Goal: Task Accomplishment & Management: Manage account settings

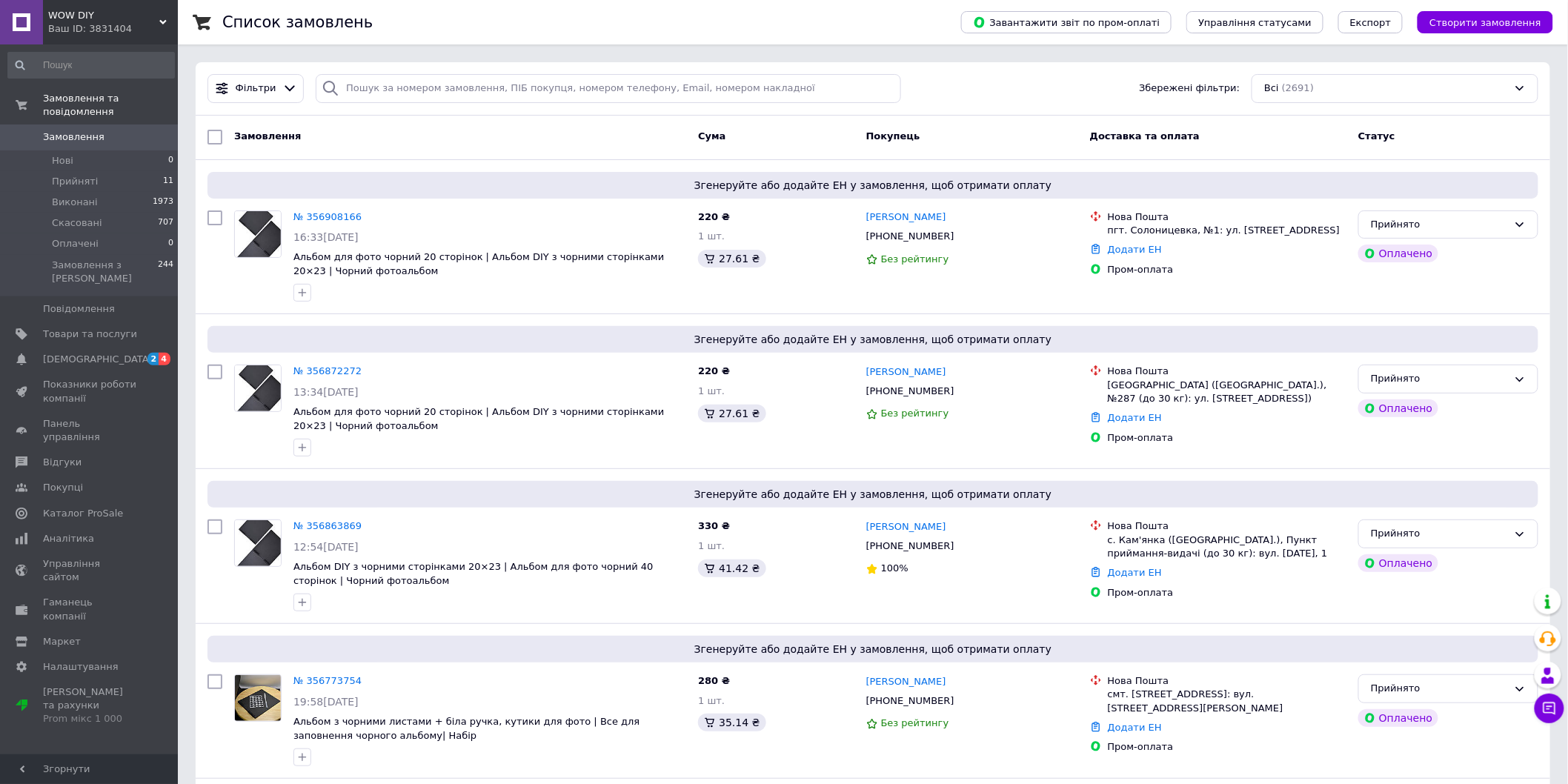
click at [707, 20] on div "Список замовлень" at bounding box center [577, 22] width 709 height 44
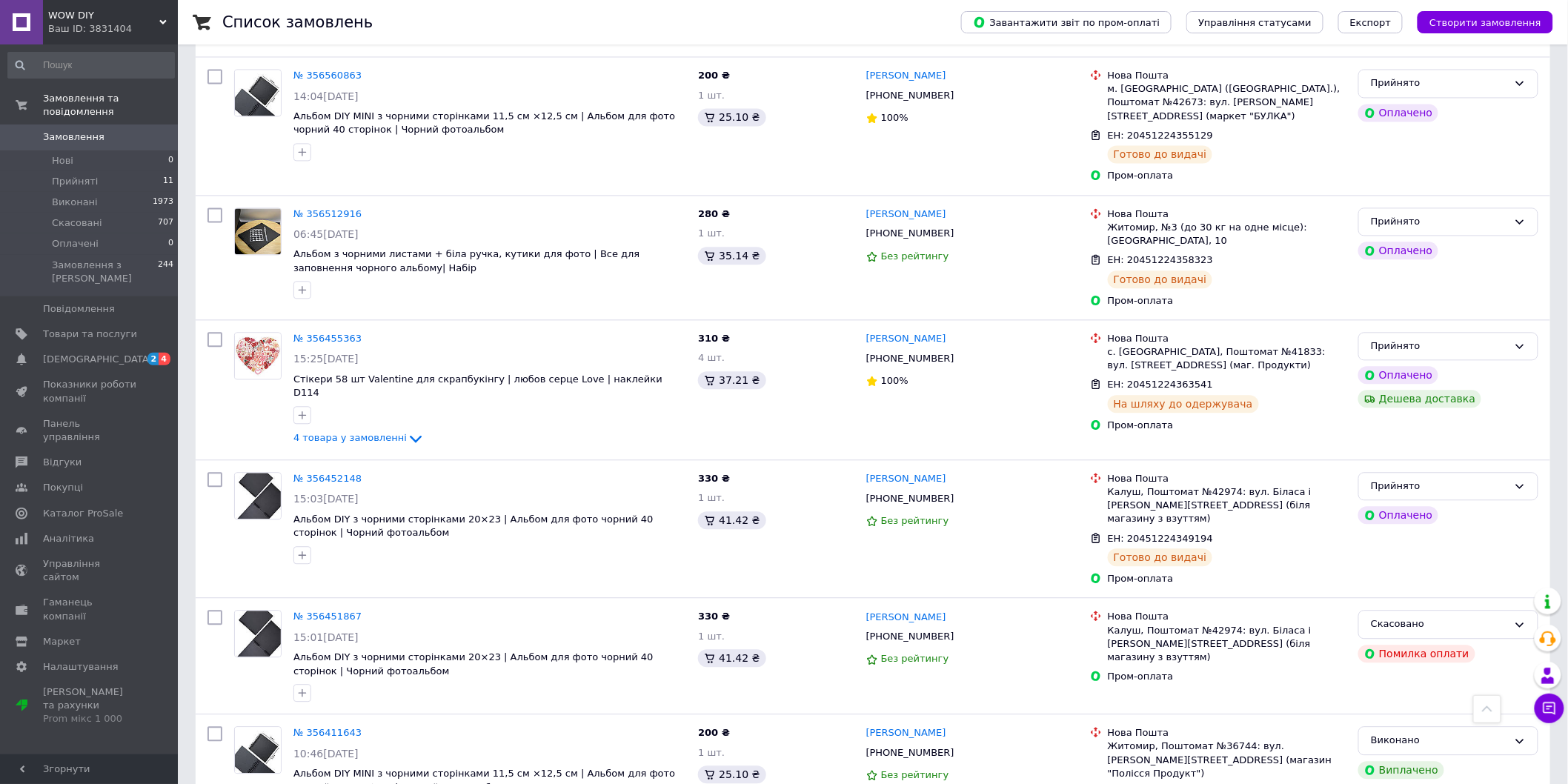
scroll to position [1290, 0]
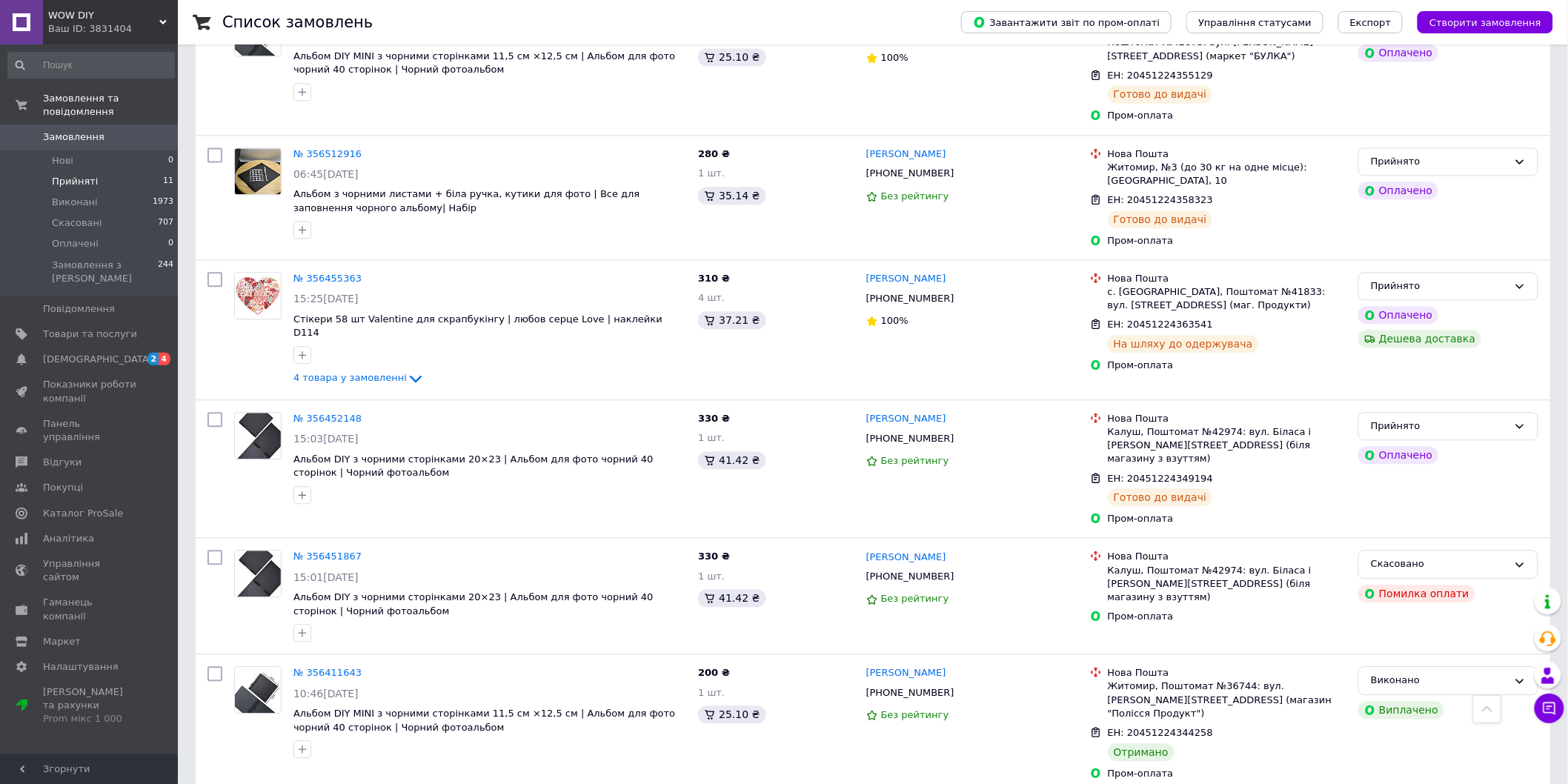
click at [64, 176] on li "Прийняті 11" at bounding box center [91, 181] width 182 height 20
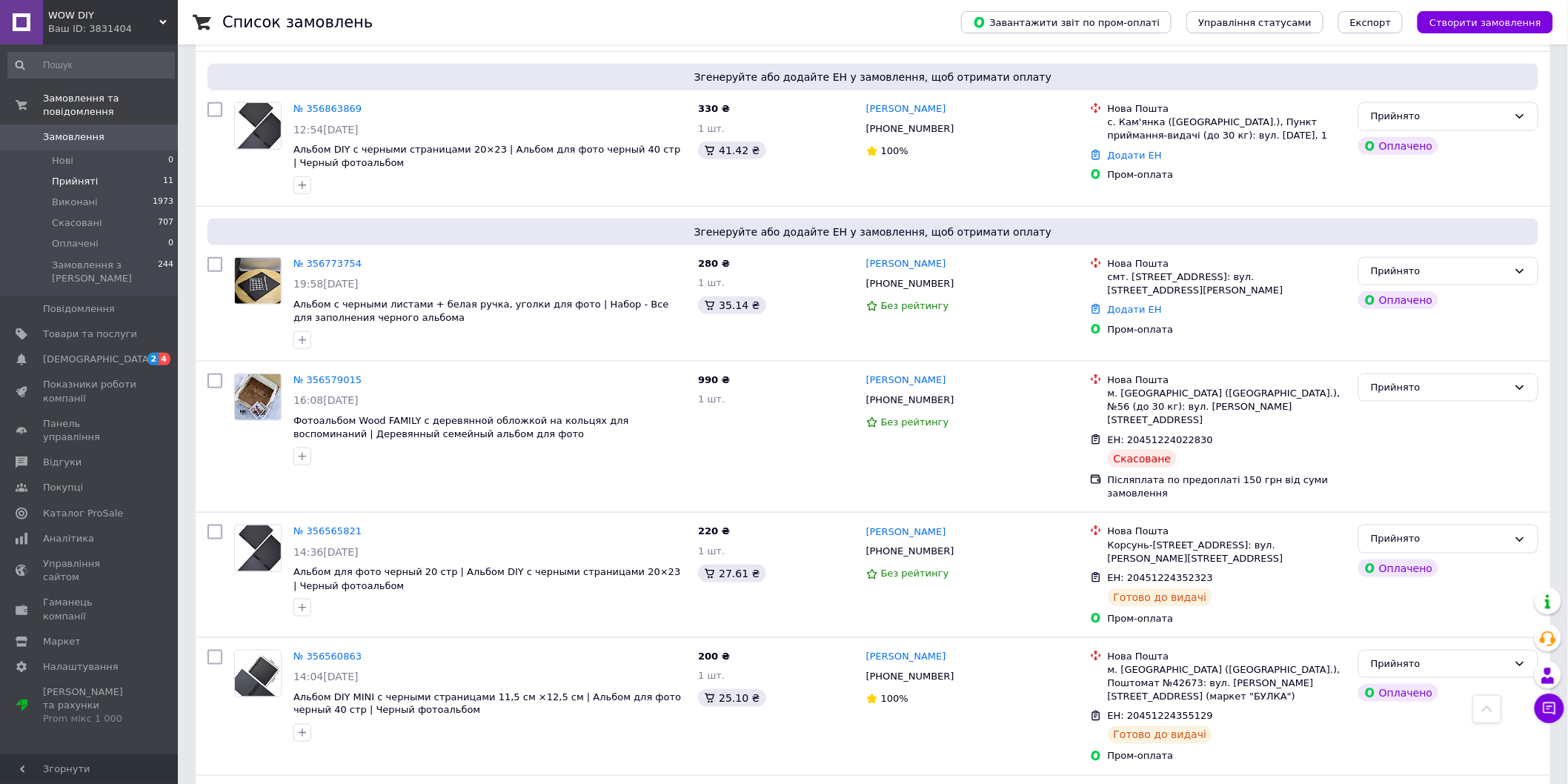
scroll to position [465, 0]
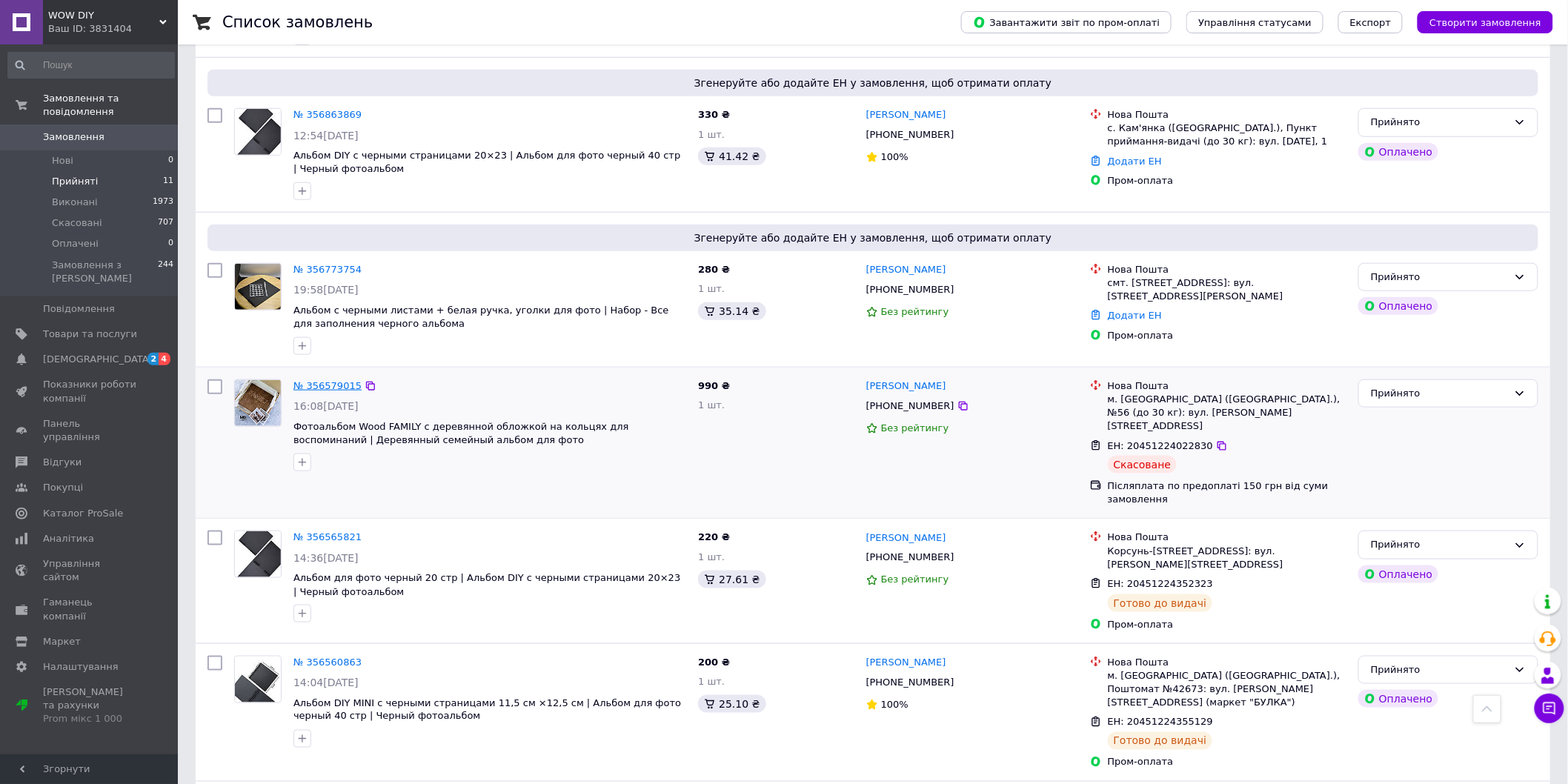
click at [325, 388] on link "№ 356579015" at bounding box center [327, 385] width 68 height 12
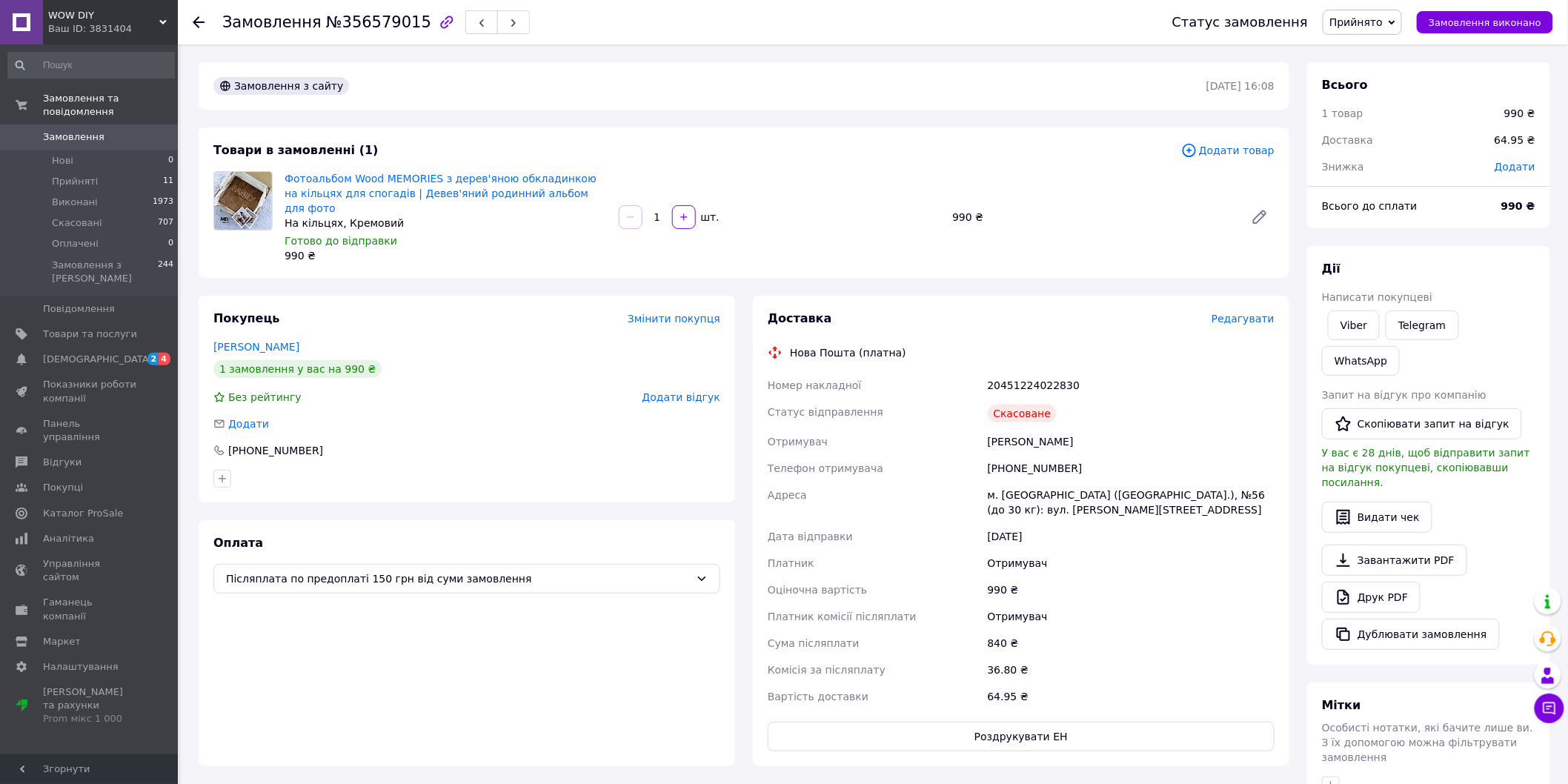
click at [1249, 312] on span "Редагувати" at bounding box center [1242, 318] width 63 height 12
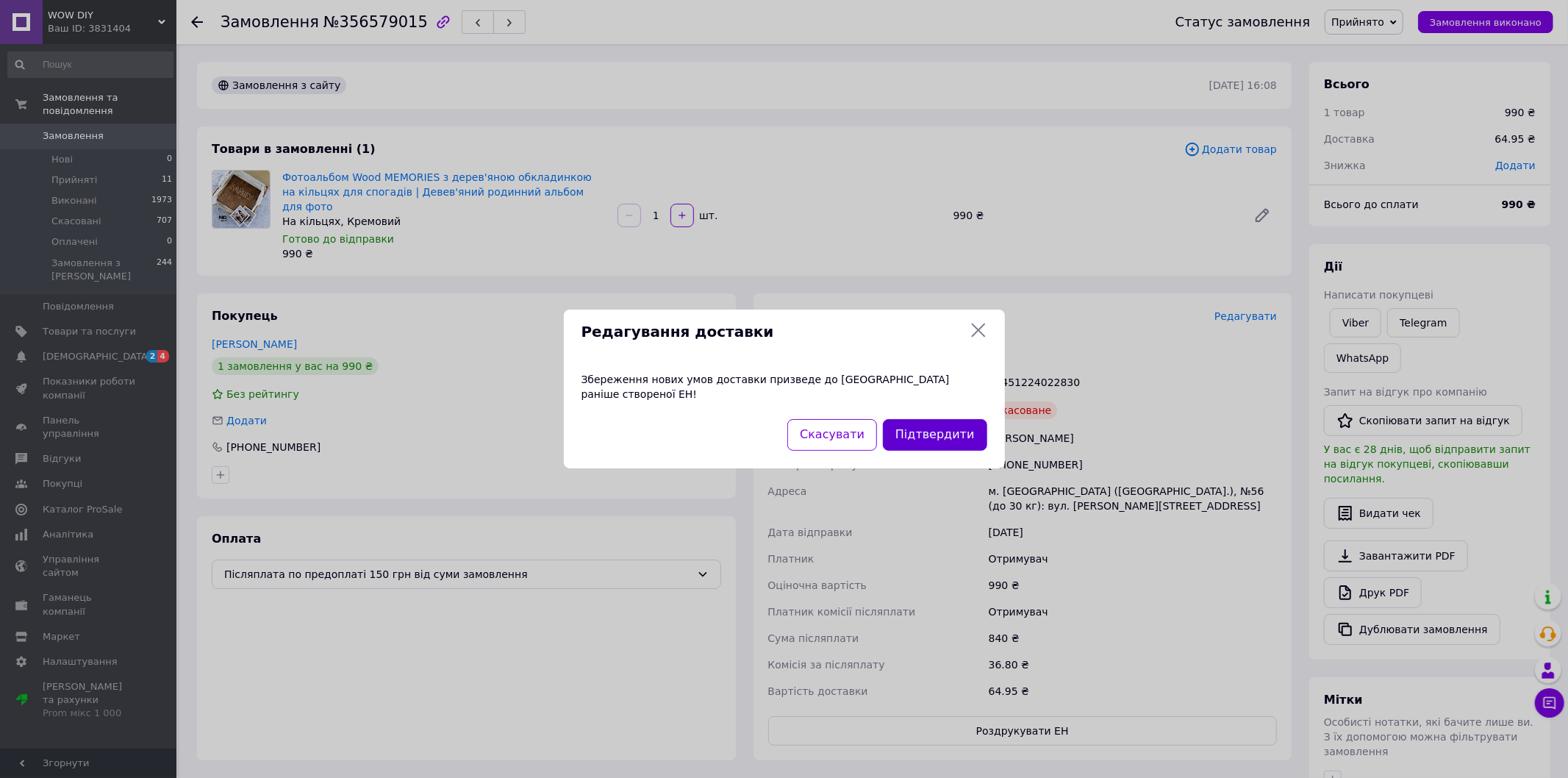
click at [928, 431] on button "Підтвердити" at bounding box center [935, 435] width 104 height 32
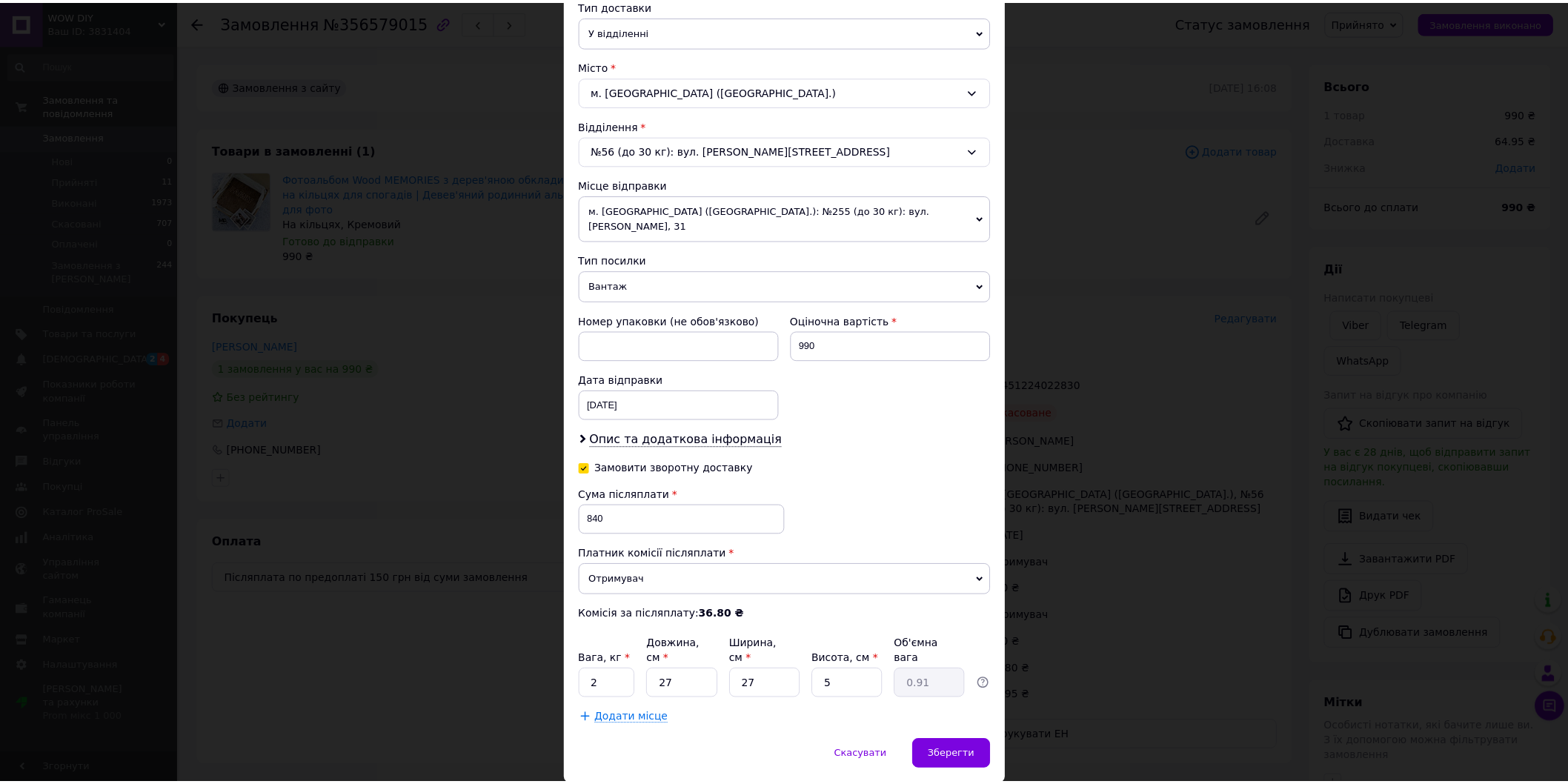
scroll to position [357, 0]
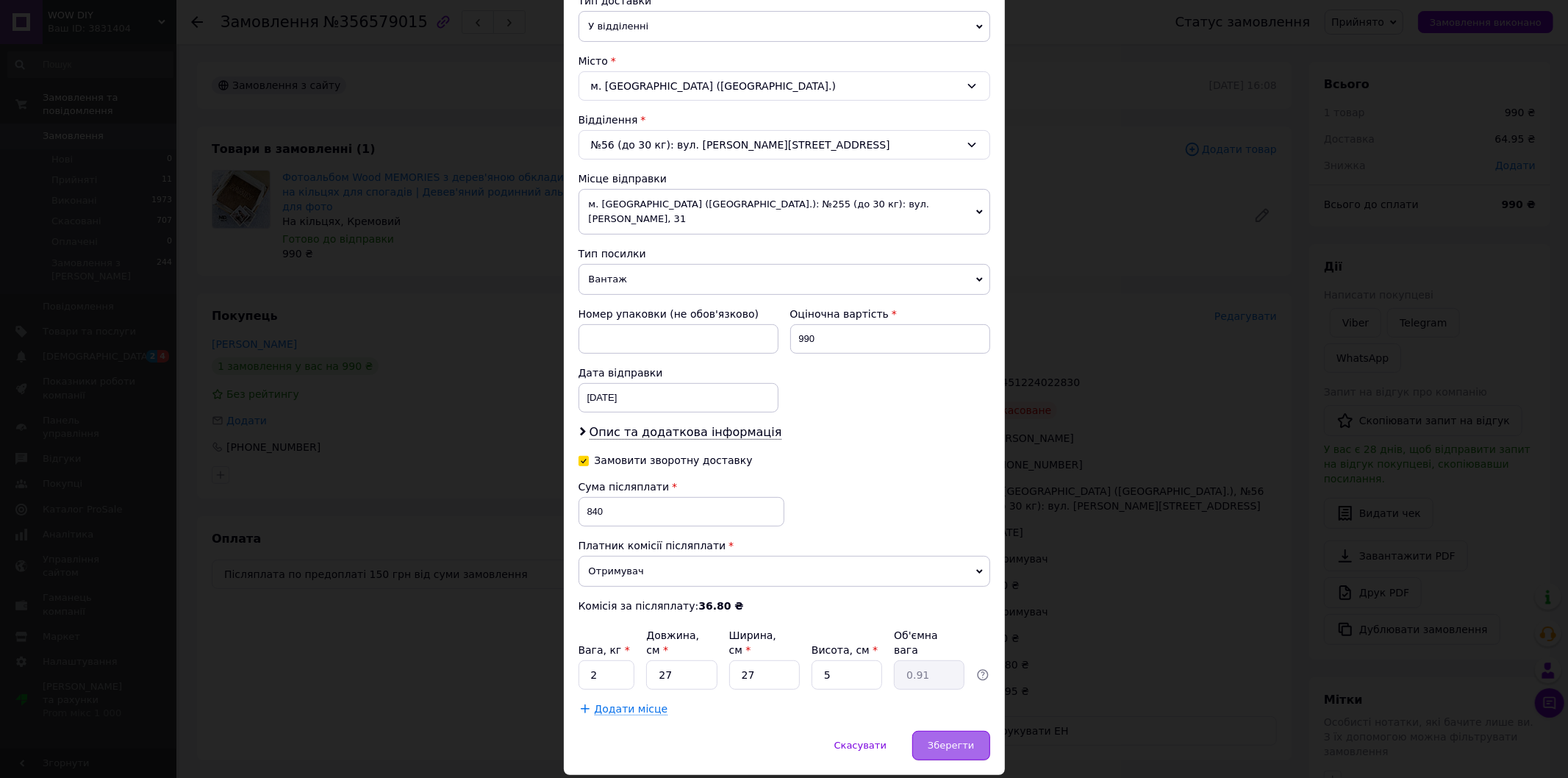
click at [949, 739] on span "Зберегти" at bounding box center [951, 745] width 47 height 11
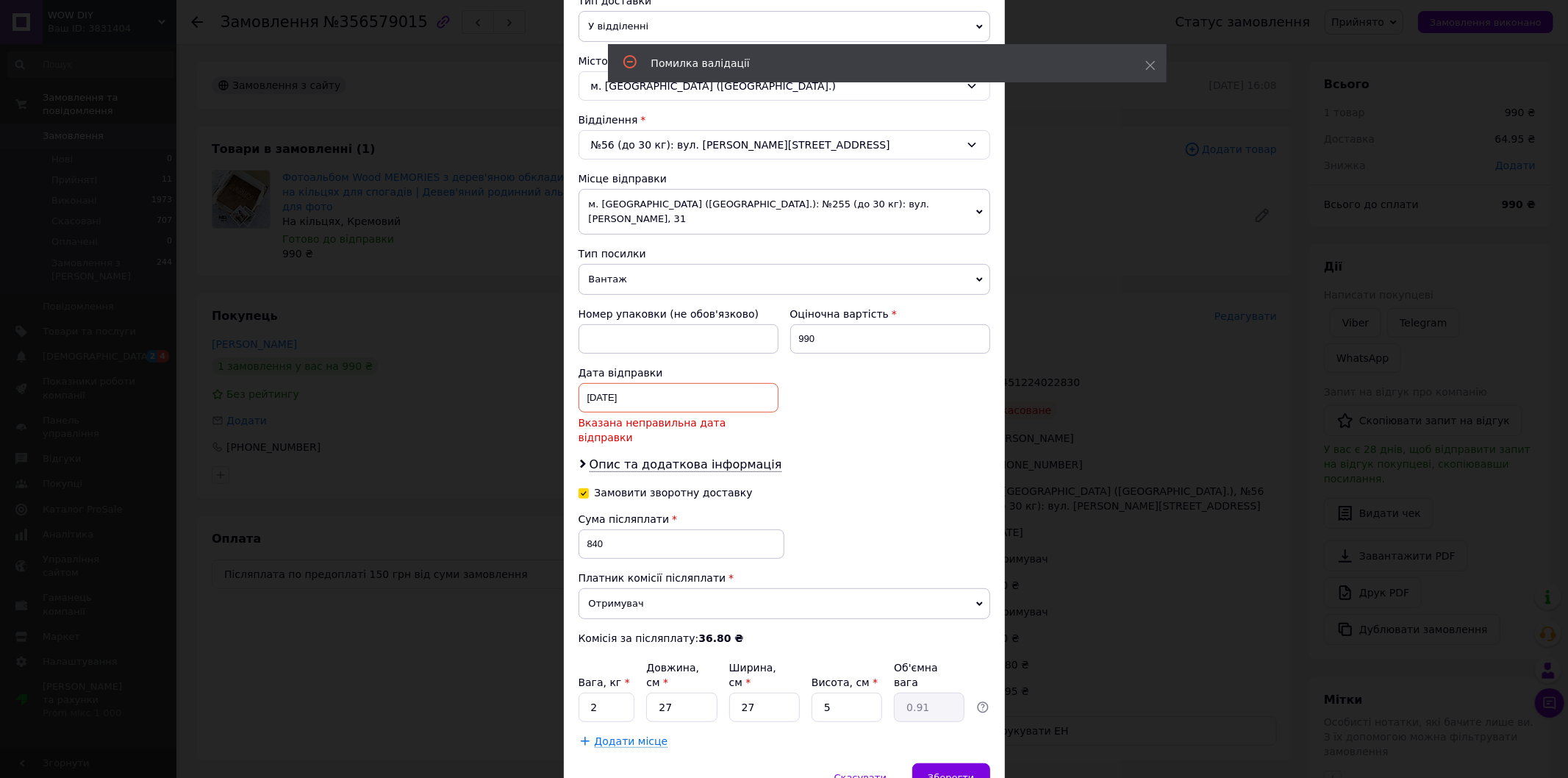
click at [681, 383] on div "[DATE] < 2025 > < Август > Пн Вт Ср Чт Пт Сб Вс 28 29 30 31 1 2 3 4 5 6 7 8 9 1…" at bounding box center [678, 397] width 200 height 29
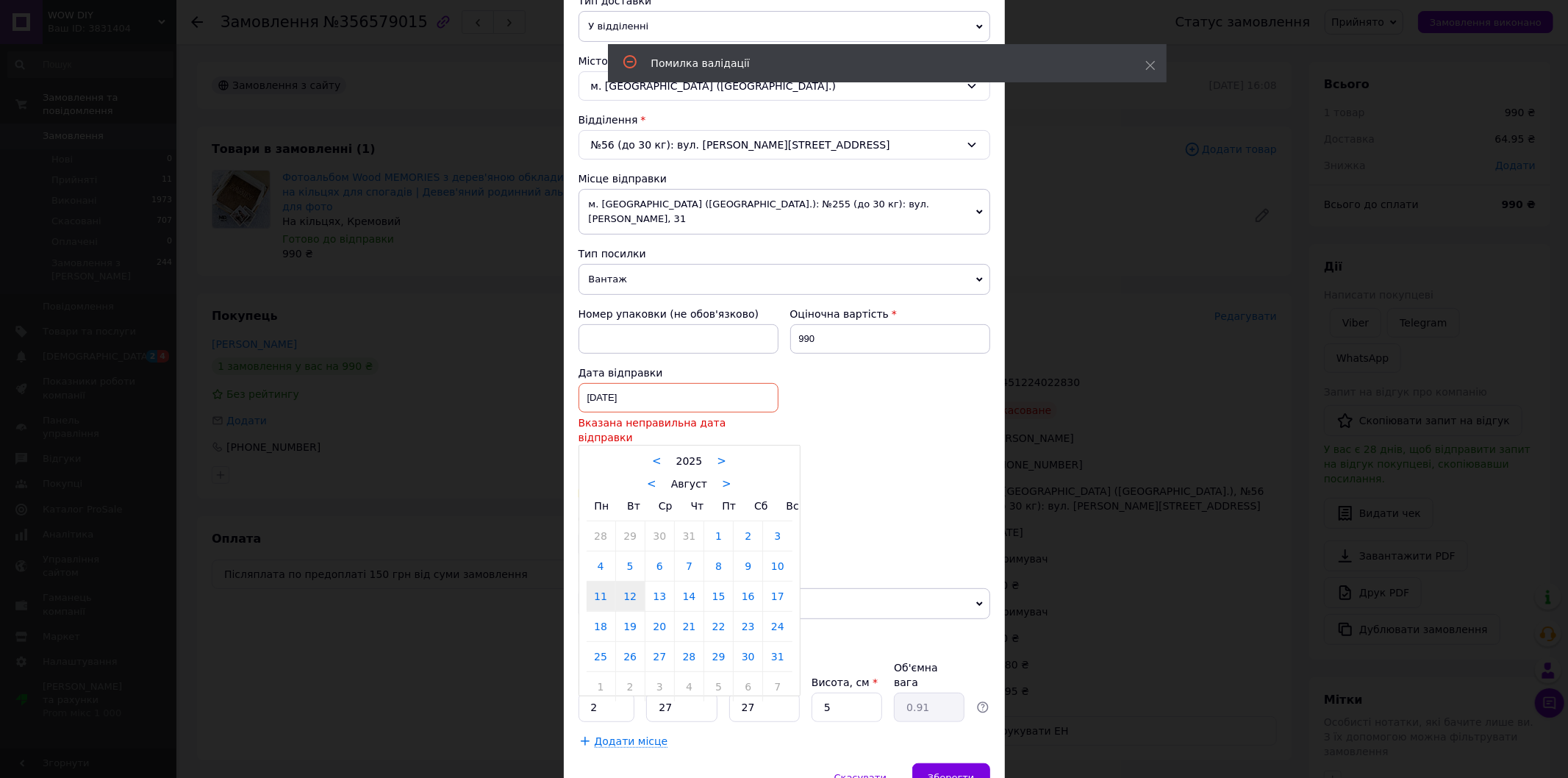
click at [630, 582] on link "12" at bounding box center [630, 596] width 29 height 29
type input "[DATE]"
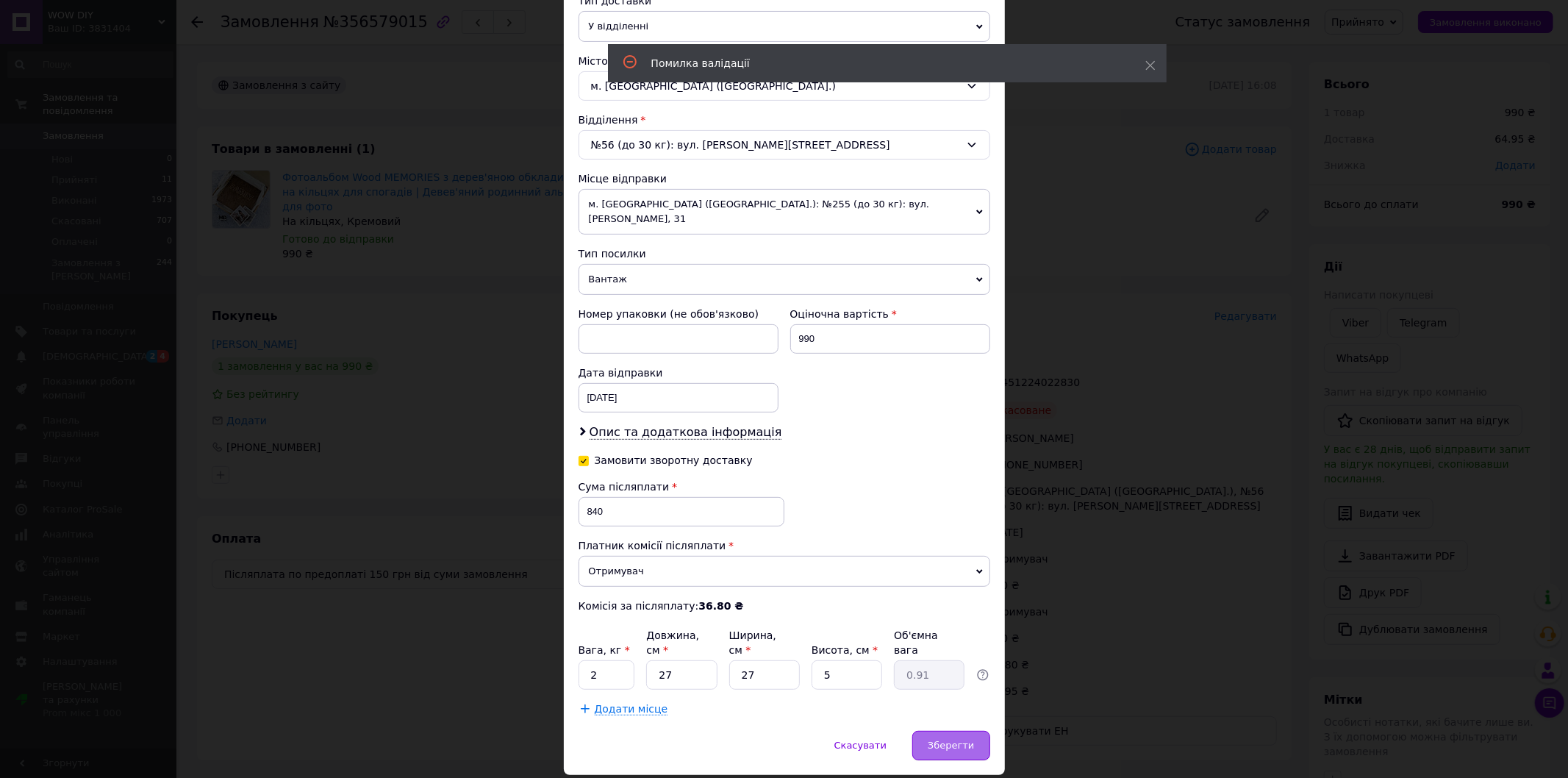
click at [952, 739] on span "Зберегти" at bounding box center [951, 745] width 47 height 11
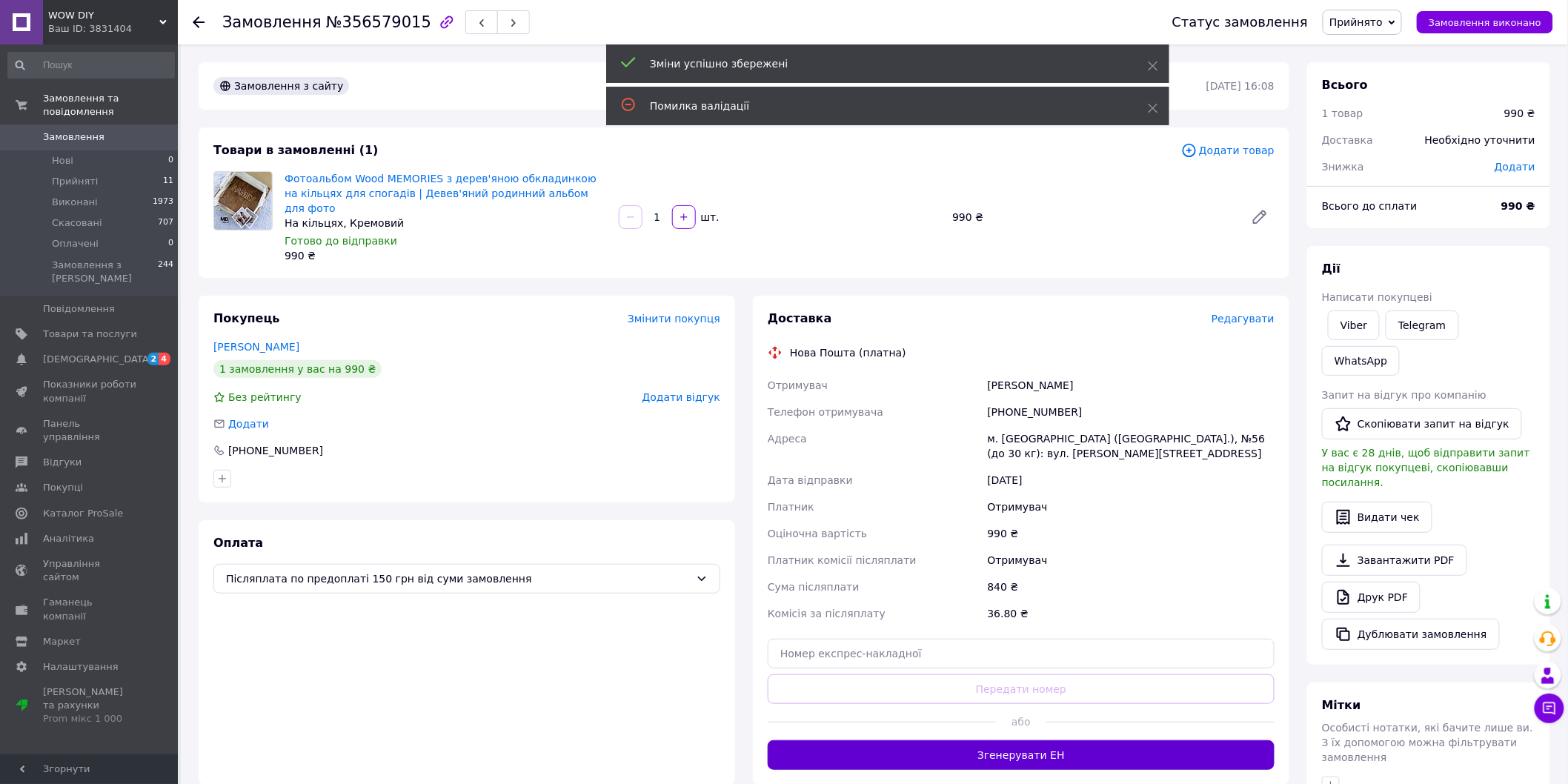
click at [1041, 740] on button "Згенерувати ЕН" at bounding box center [1020, 754] width 507 height 29
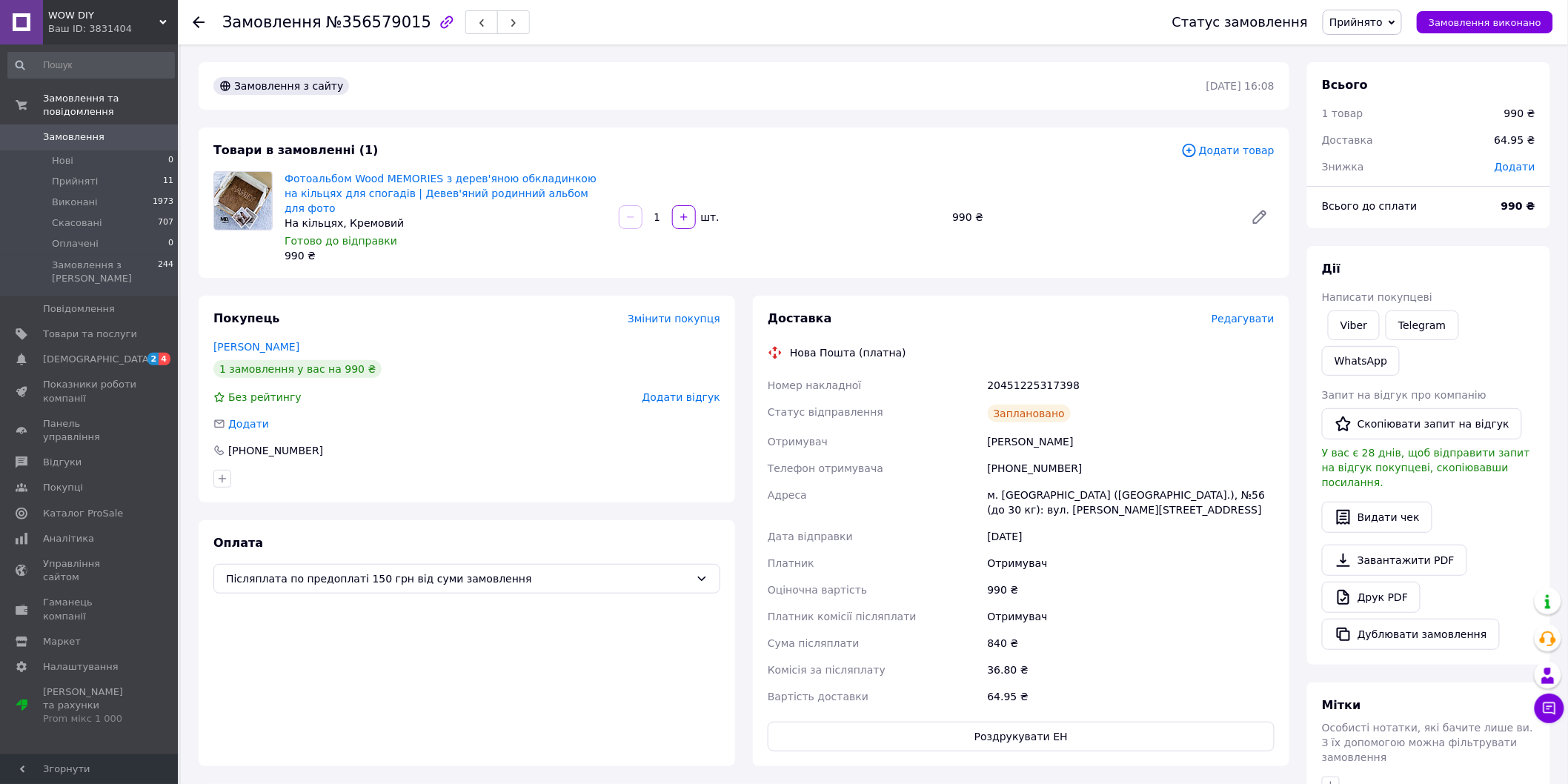
click at [204, 26] on div at bounding box center [207, 22] width 29 height 44
click at [194, 23] on use at bounding box center [198, 21] width 12 height 12
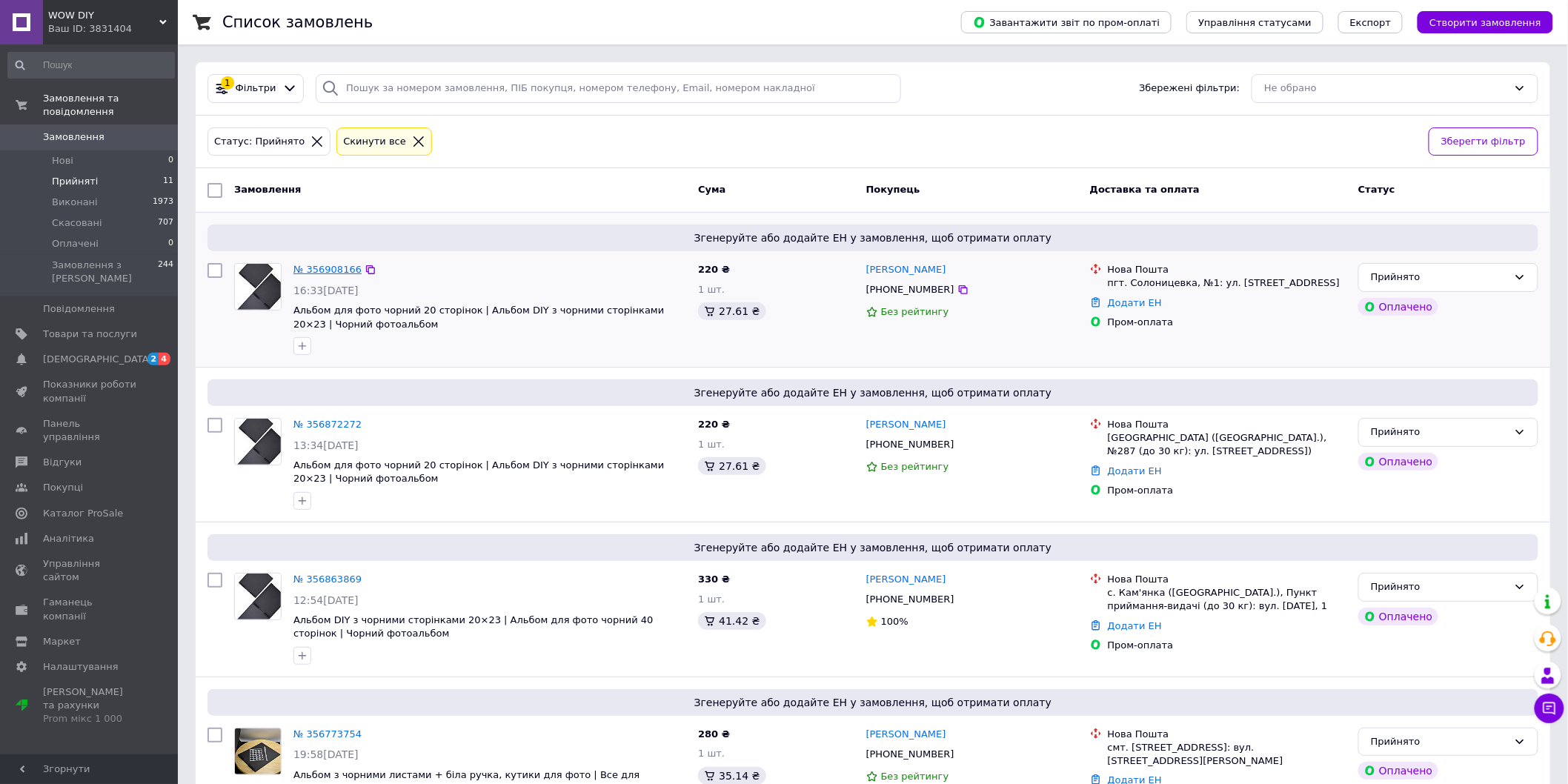
click at [312, 265] on link "№ 356908166" at bounding box center [327, 269] width 68 height 12
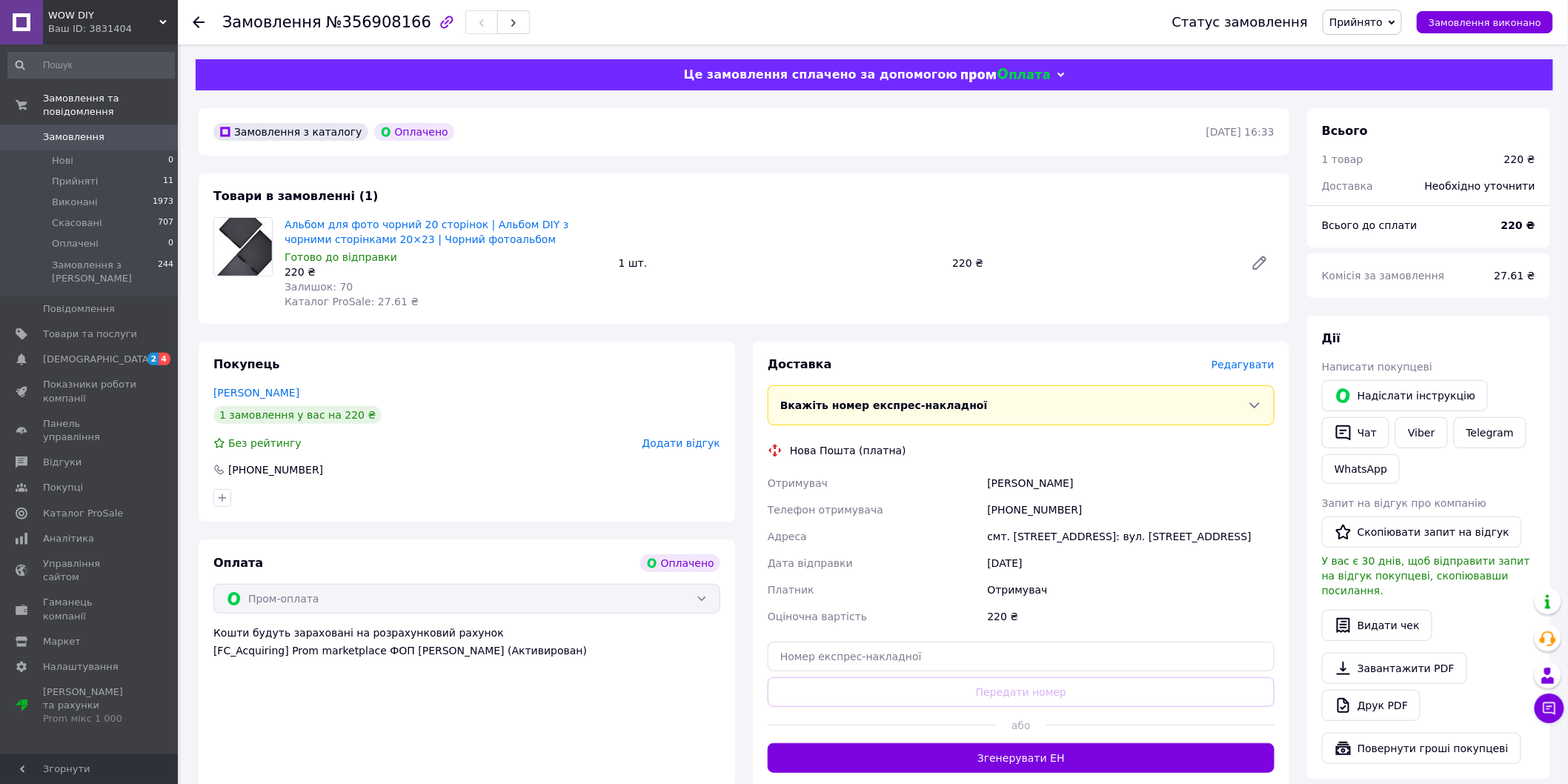
click at [1254, 361] on span "Редагувати" at bounding box center [1242, 364] width 63 height 12
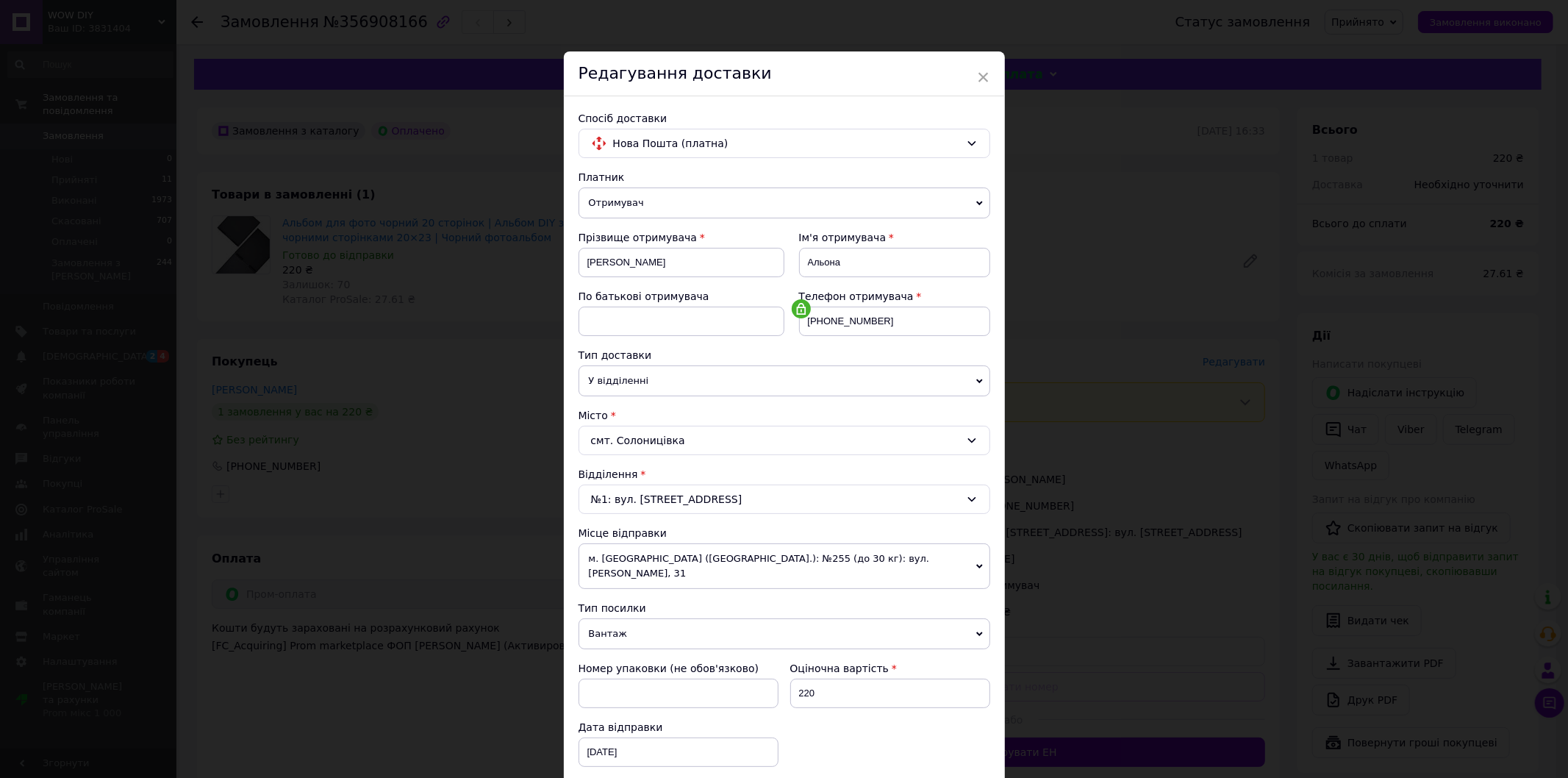
drag, startPoint x: 741, startPoint y: 627, endPoint x: 710, endPoint y: 649, distance: 38.0
click at [741, 626] on span "Вантаж" at bounding box center [784, 633] width 412 height 31
click at [677, 651] on li "Документи" at bounding box center [784, 662] width 412 height 22
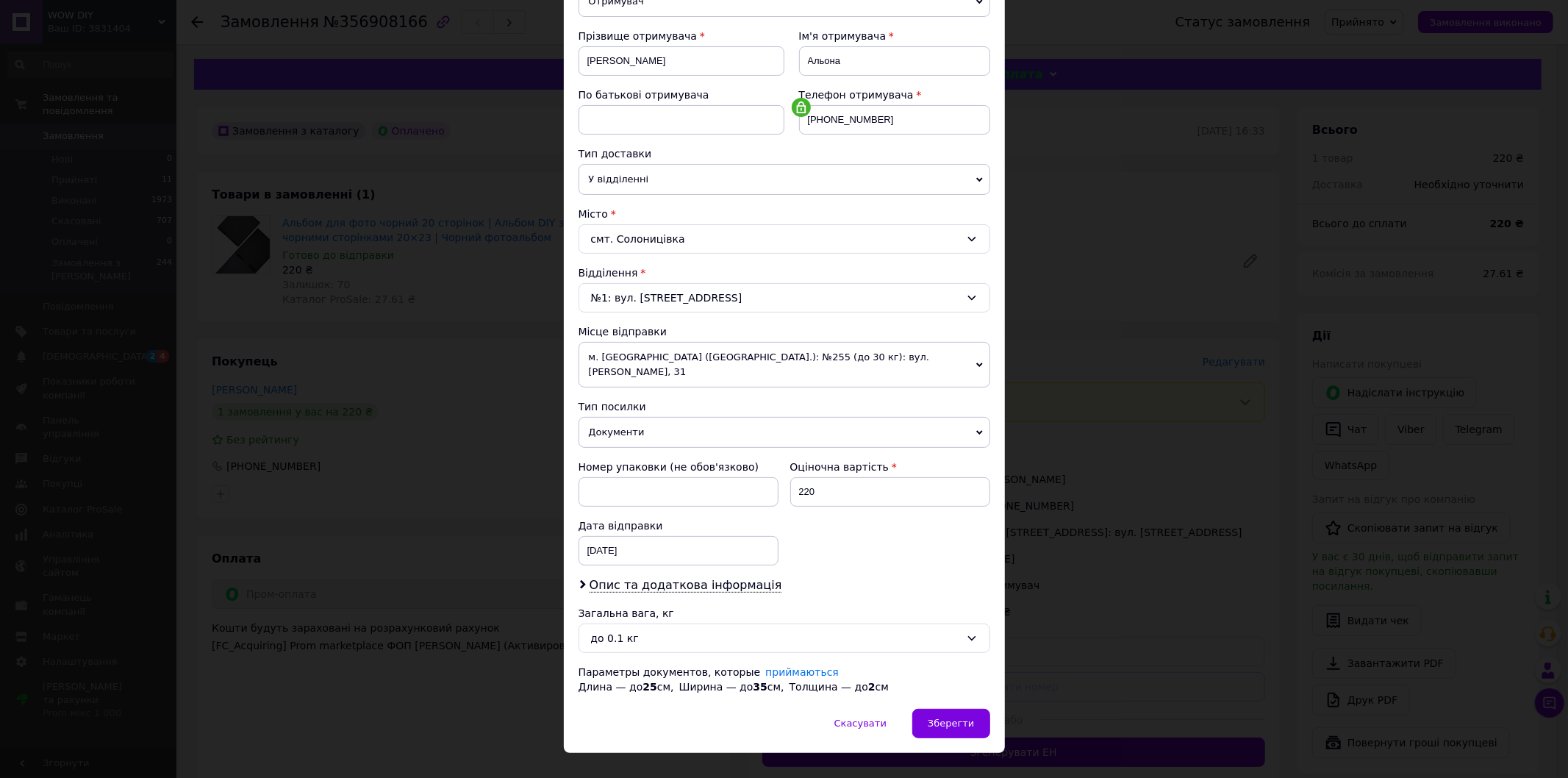
scroll to position [214, 0]
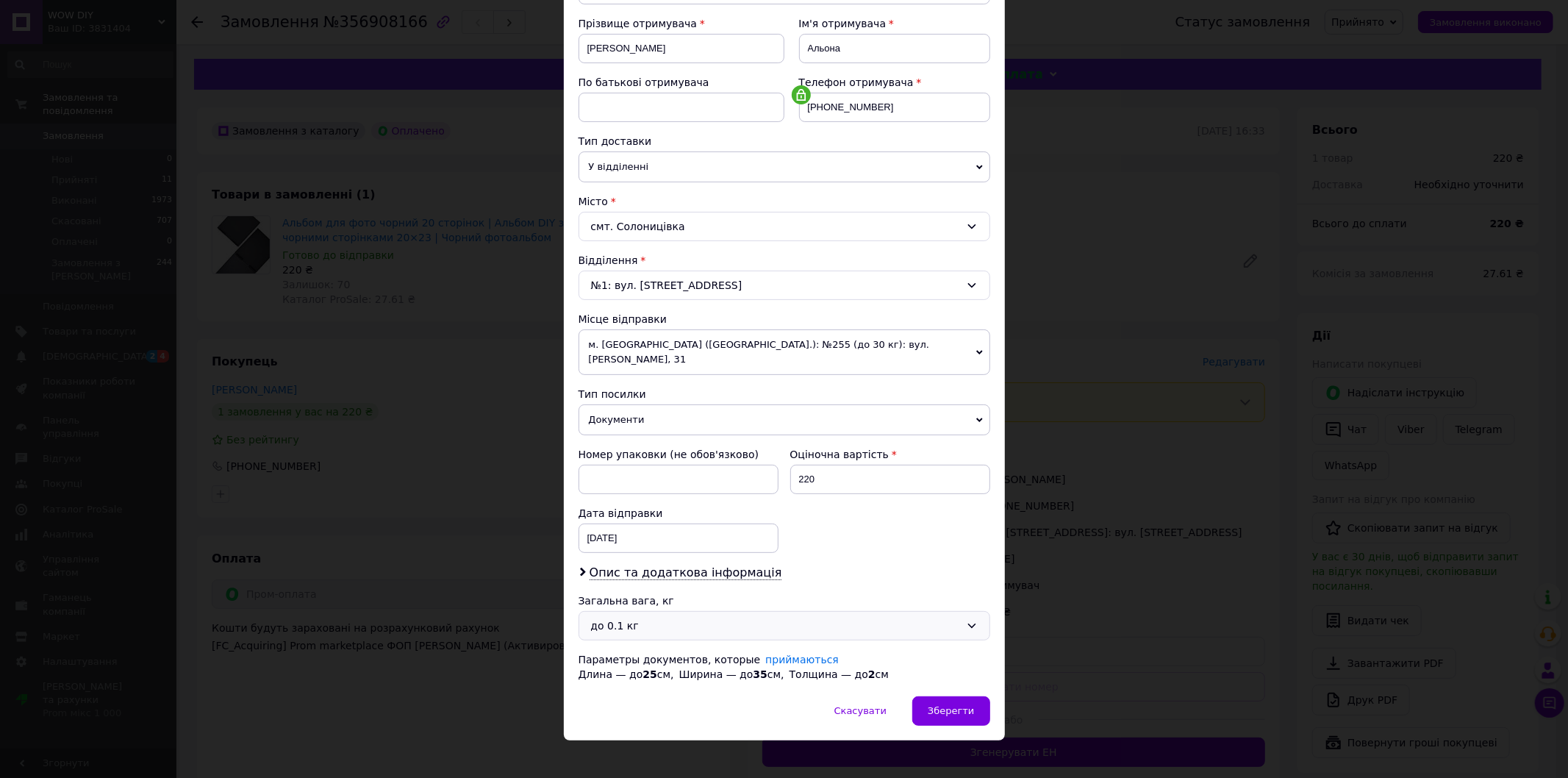
click at [669, 617] on div "до 0.1 кг" at bounding box center [775, 625] width 369 height 16
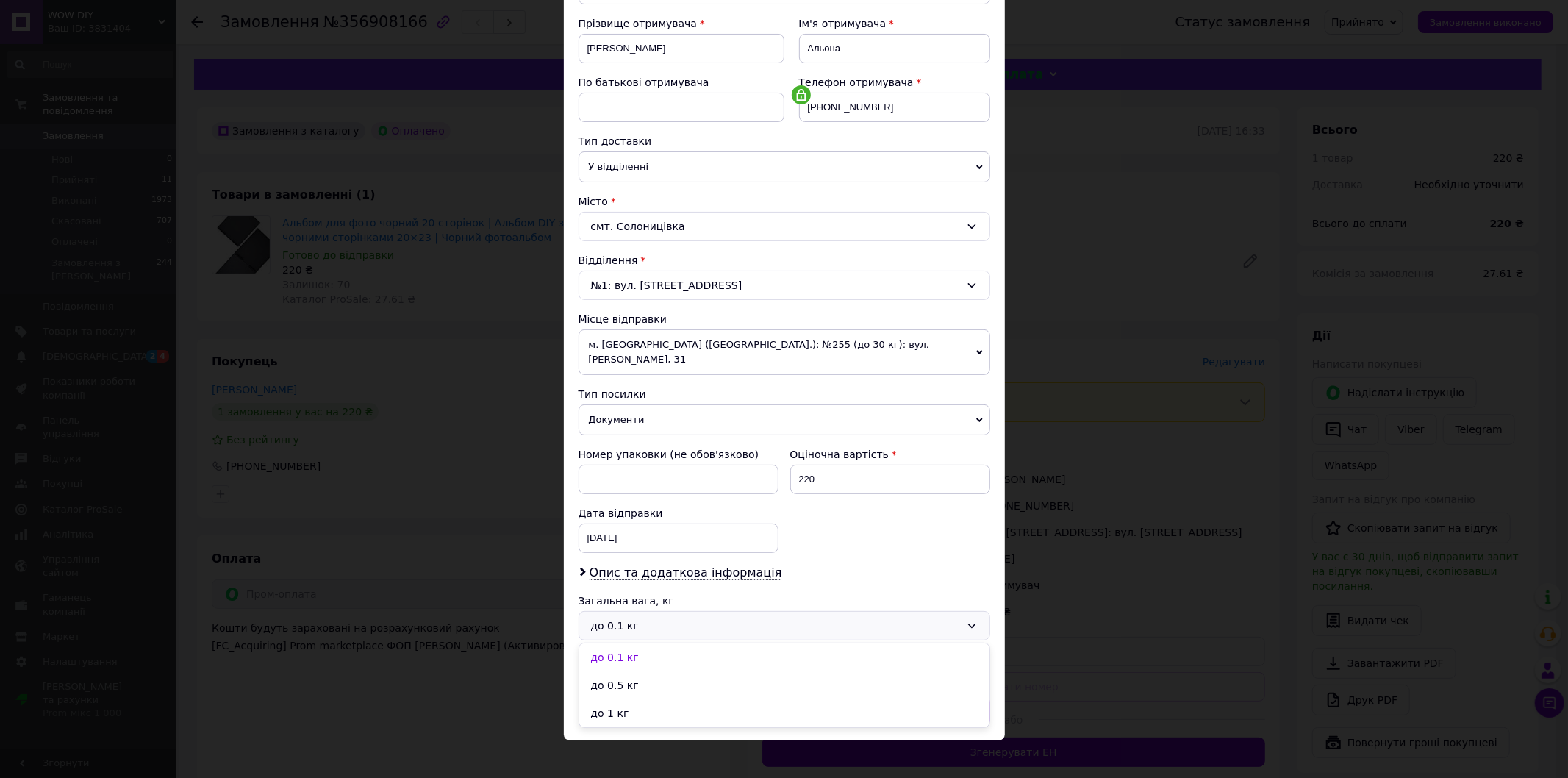
click at [662, 699] on li "до 1 кг" at bounding box center [784, 713] width 410 height 28
click at [961, 705] on span "Зберегти" at bounding box center [951, 710] width 47 height 11
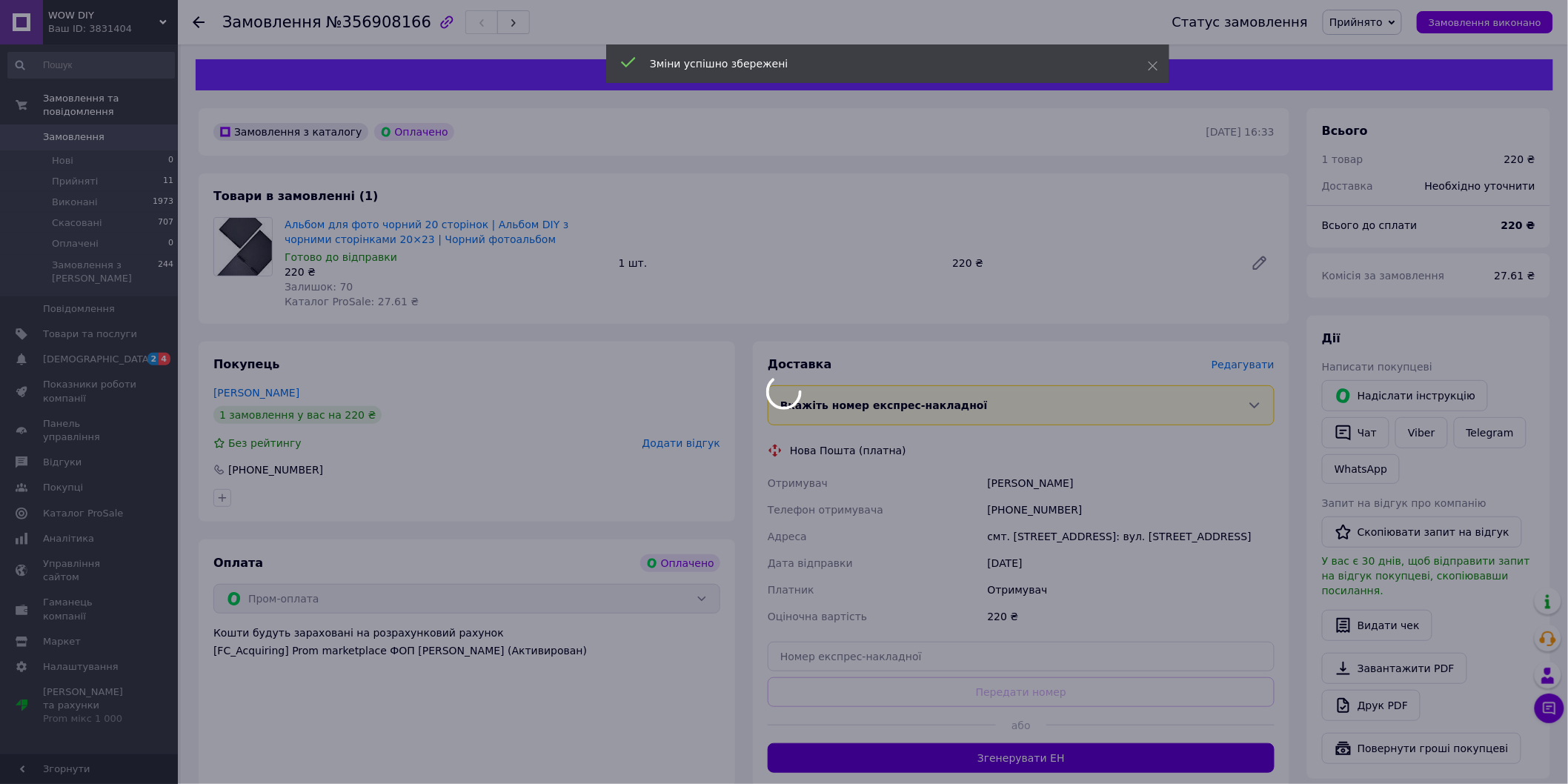
click at [997, 763] on div at bounding box center [784, 392] width 1568 height 784
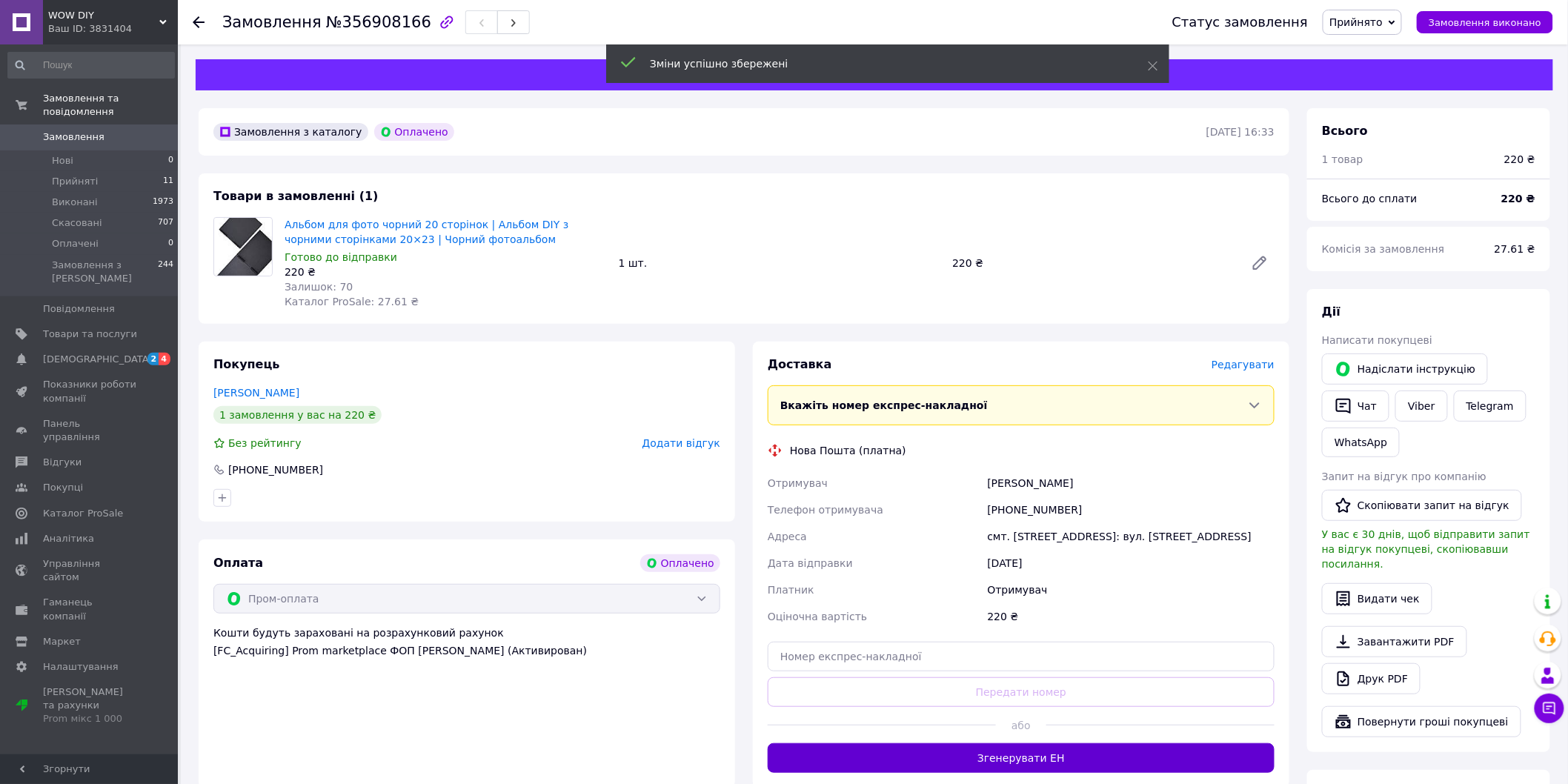
click at [997, 761] on button "Згенерувати ЕН" at bounding box center [1020, 757] width 507 height 29
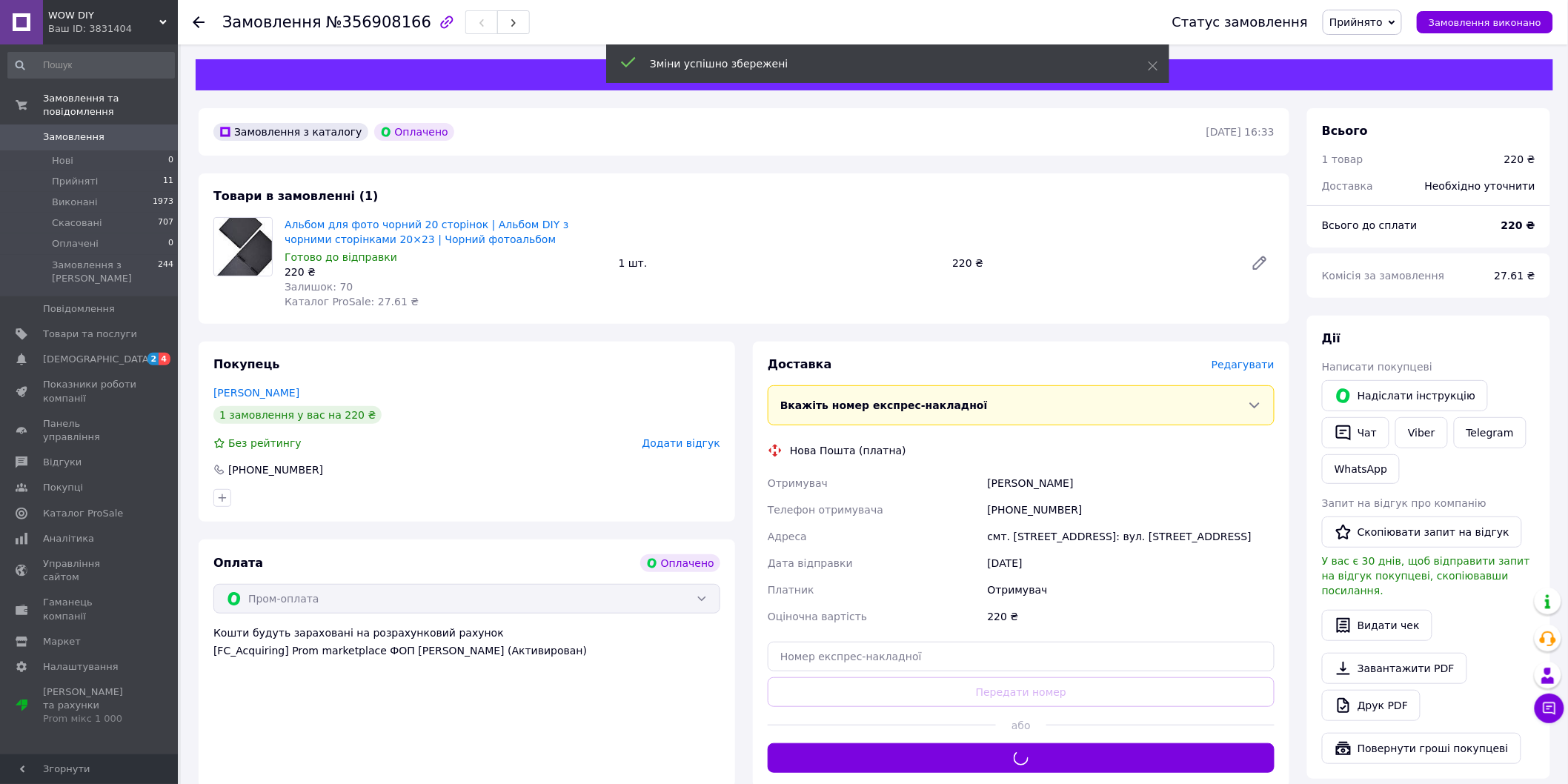
drag, startPoint x: 1019, startPoint y: 478, endPoint x: 984, endPoint y: 475, distance: 35.1
click at [985, 475] on div "[PERSON_NAME]" at bounding box center [1131, 482] width 293 height 27
copy div "[PERSON_NAME]"
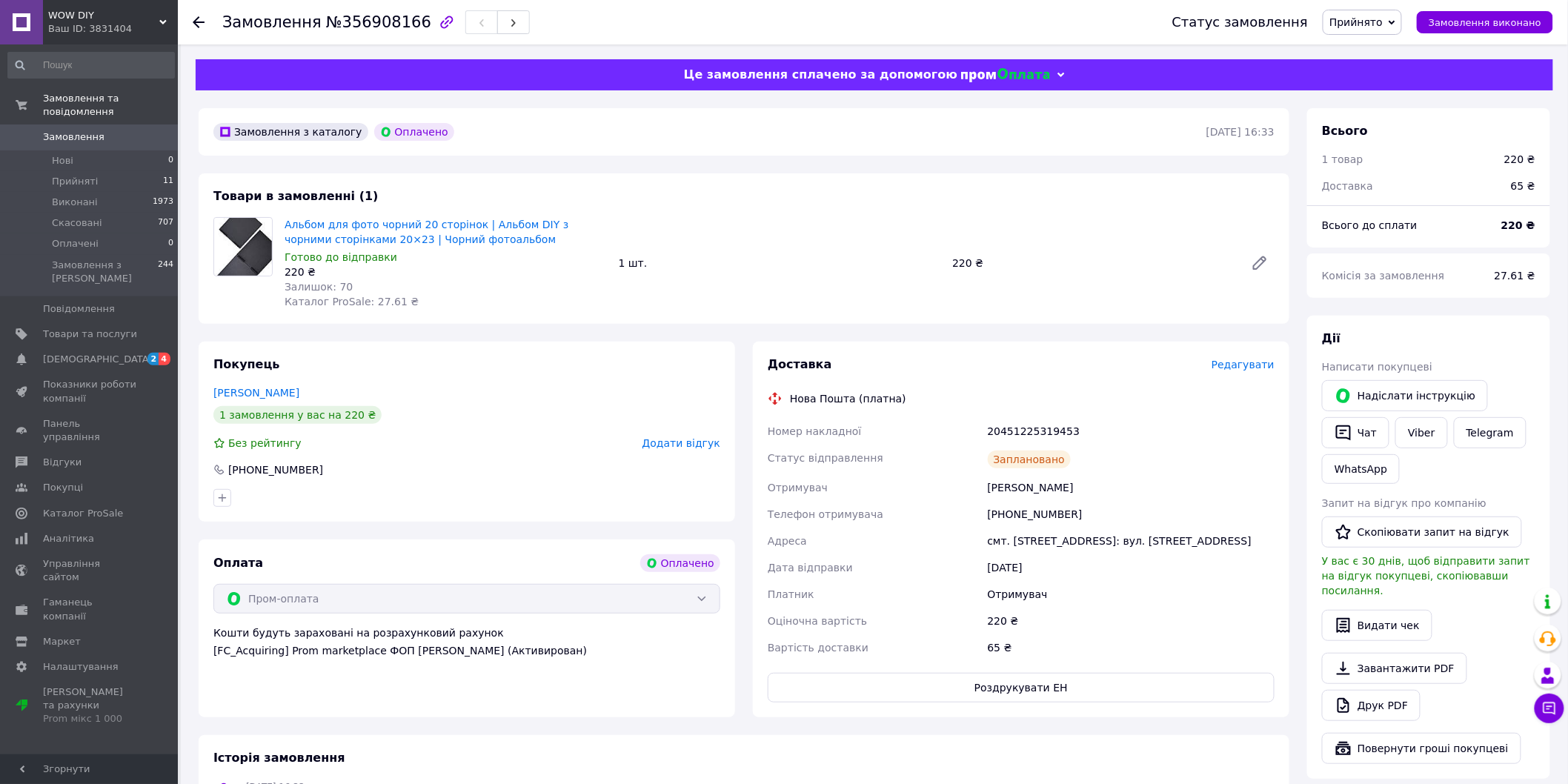
click at [194, 16] on icon at bounding box center [198, 21] width 12 height 12
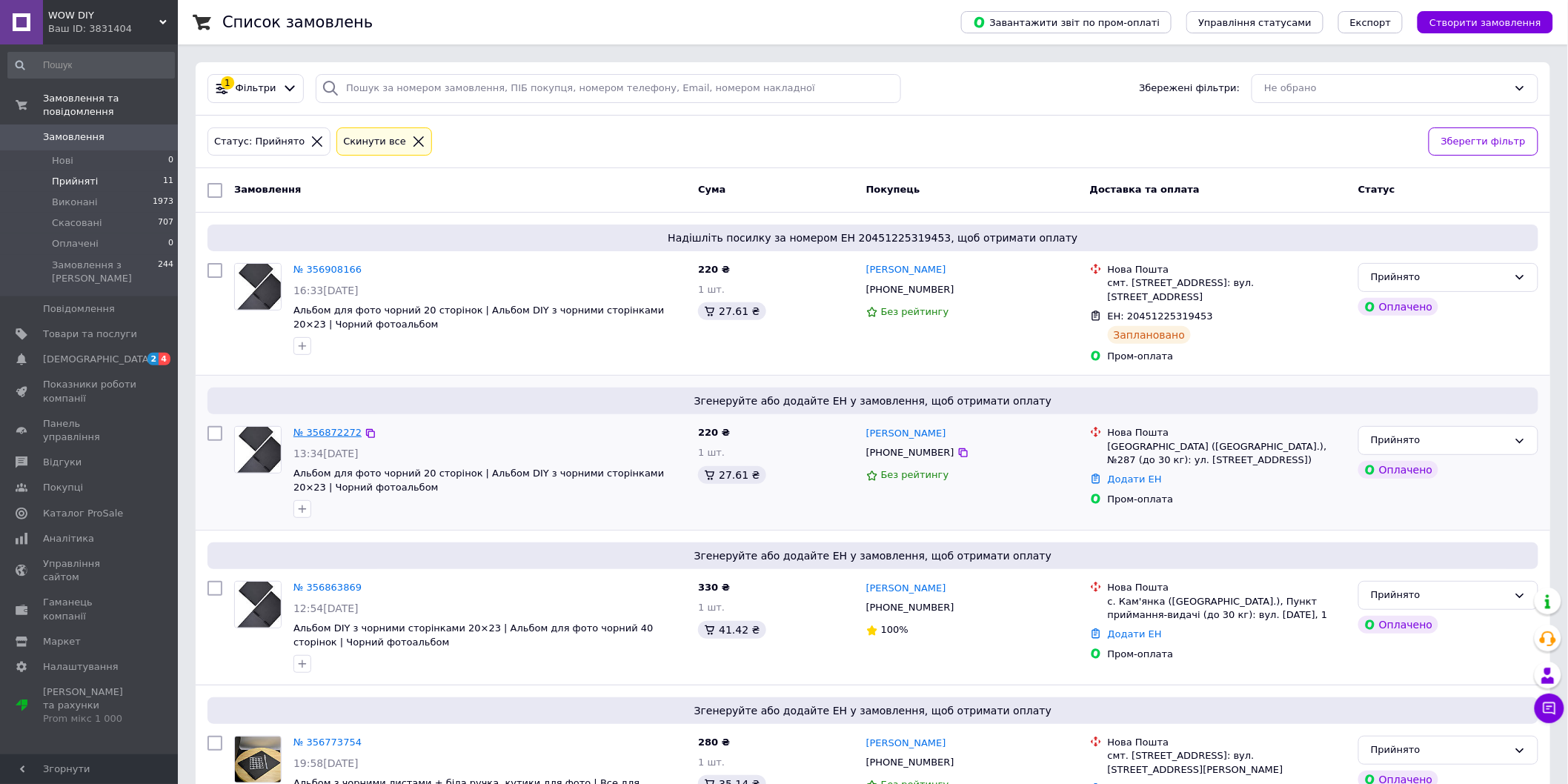
click at [335, 427] on link "№ 356872272" at bounding box center [327, 432] width 68 height 12
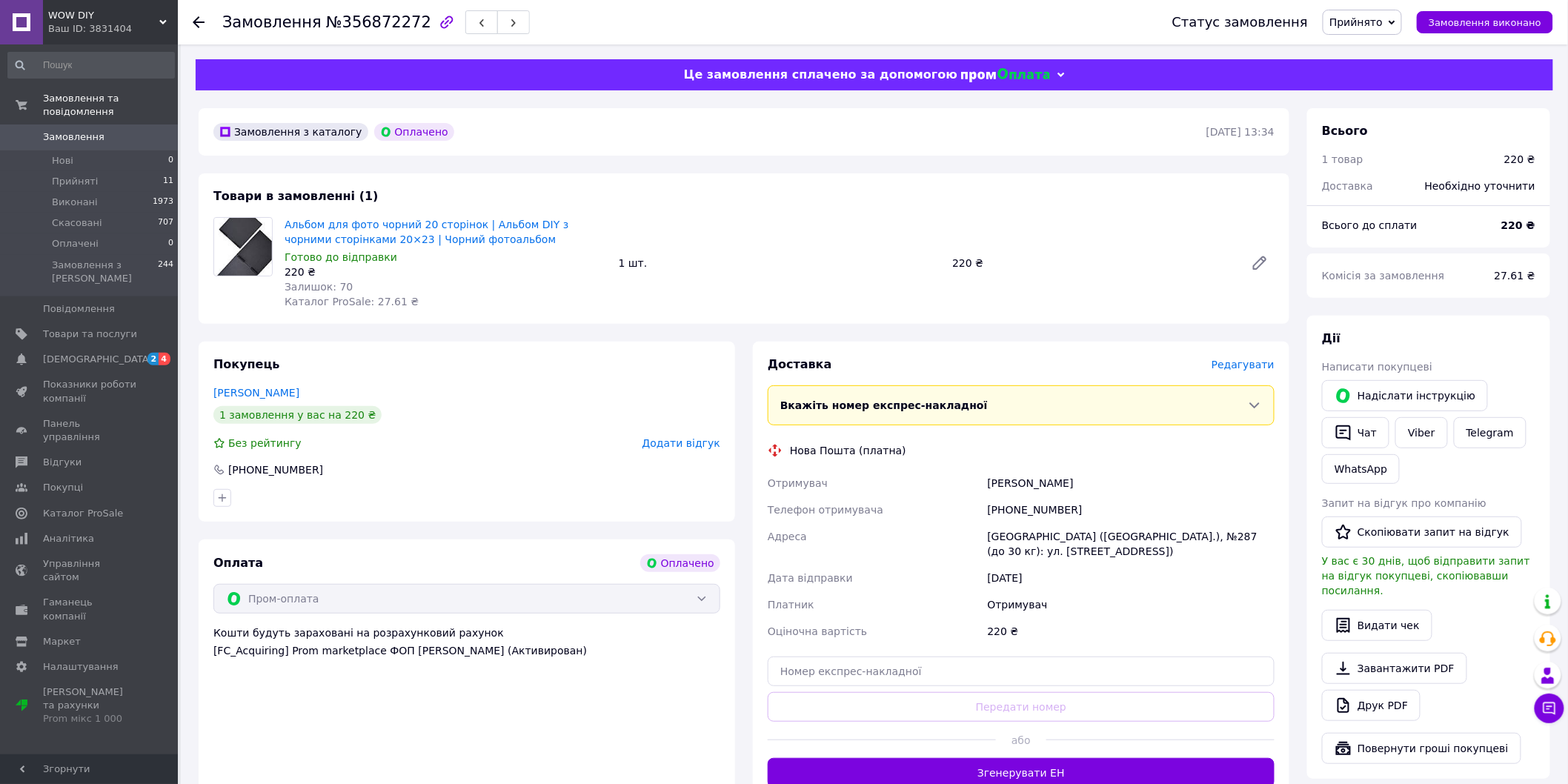
click at [1256, 366] on span "Редагувати" at bounding box center [1242, 364] width 63 height 12
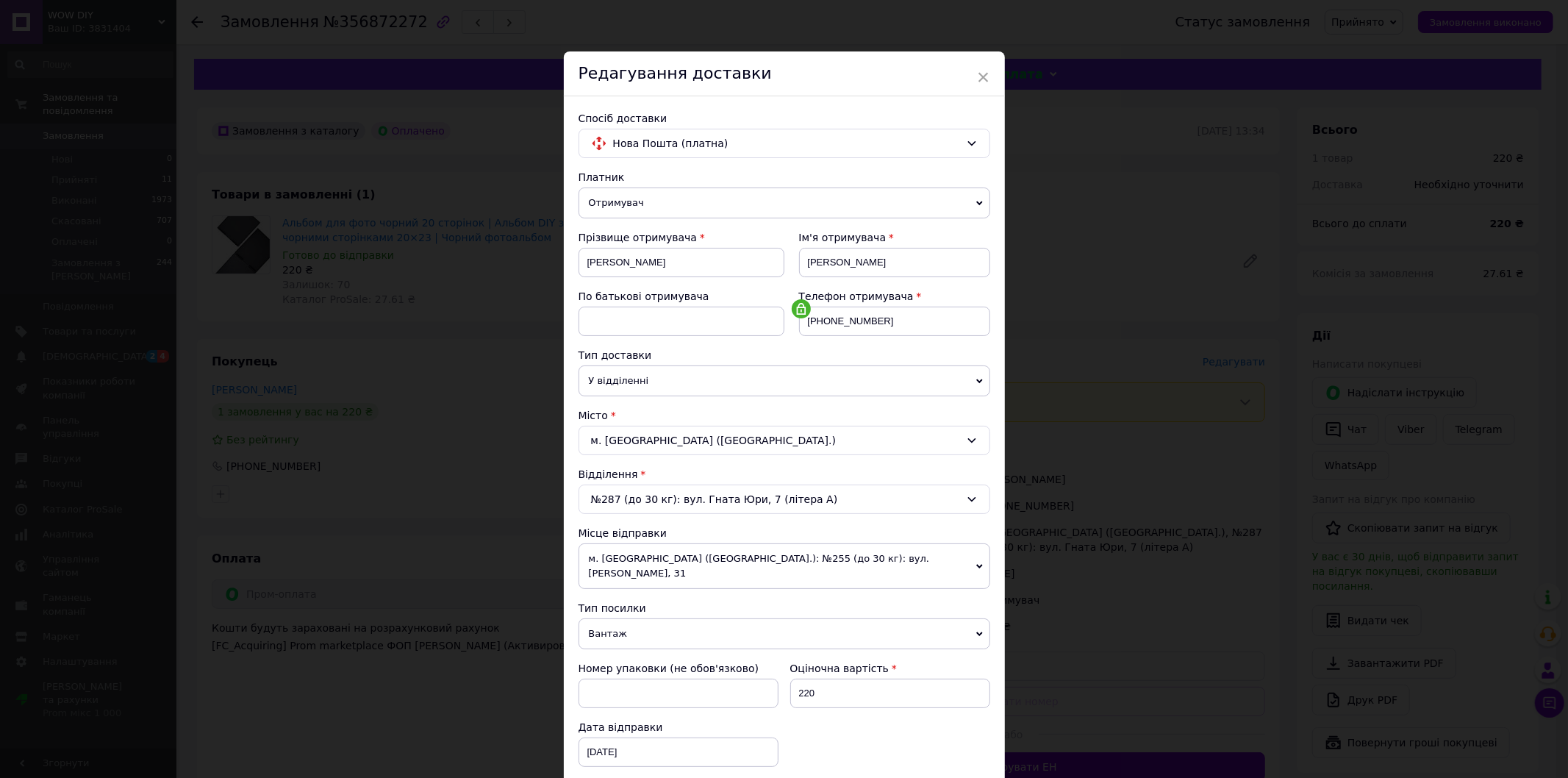
click at [618, 621] on span "Вантаж" at bounding box center [784, 633] width 412 height 31
click at [617, 651] on li "Документи" at bounding box center [784, 662] width 412 height 22
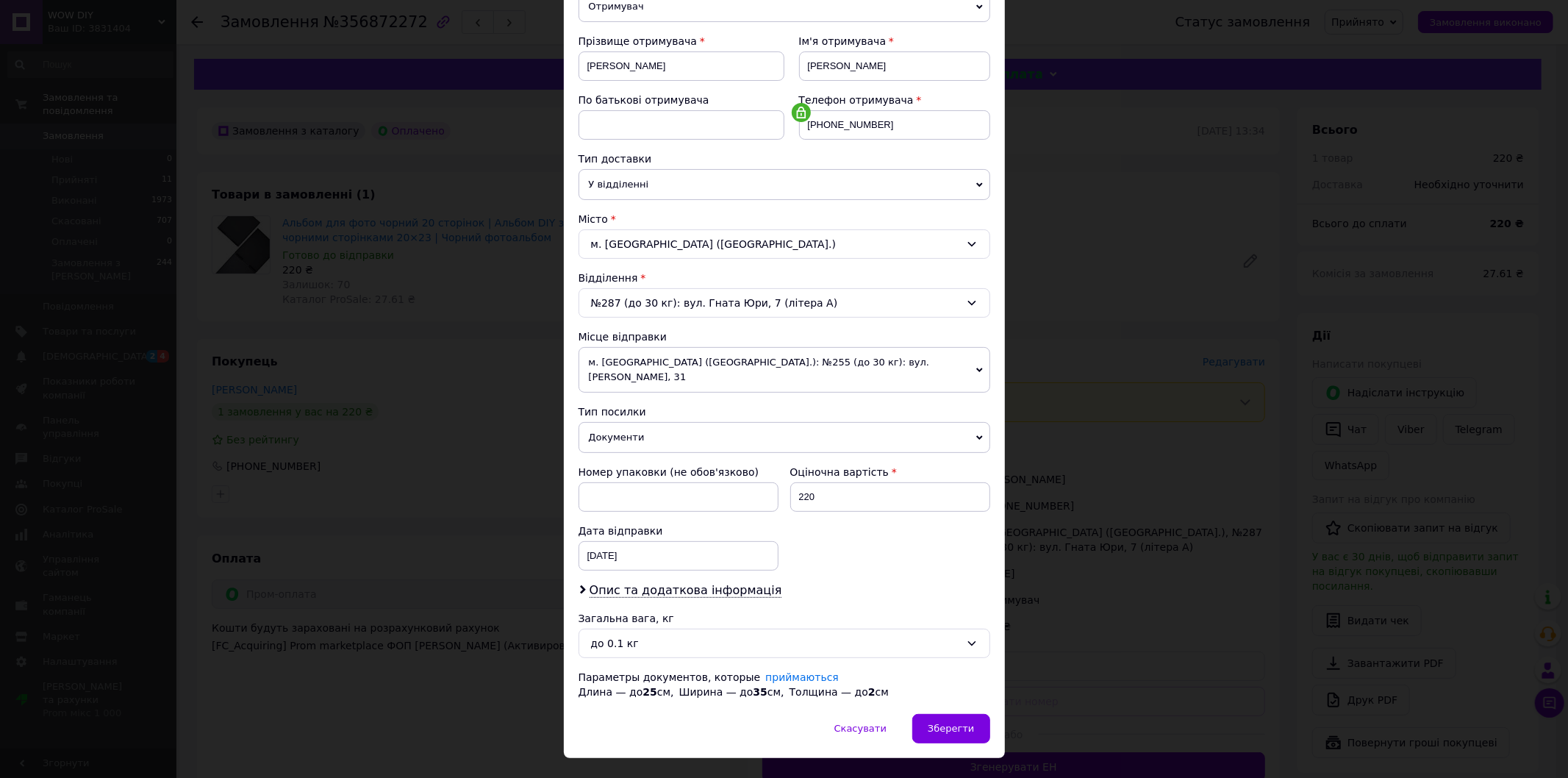
scroll to position [214, 0]
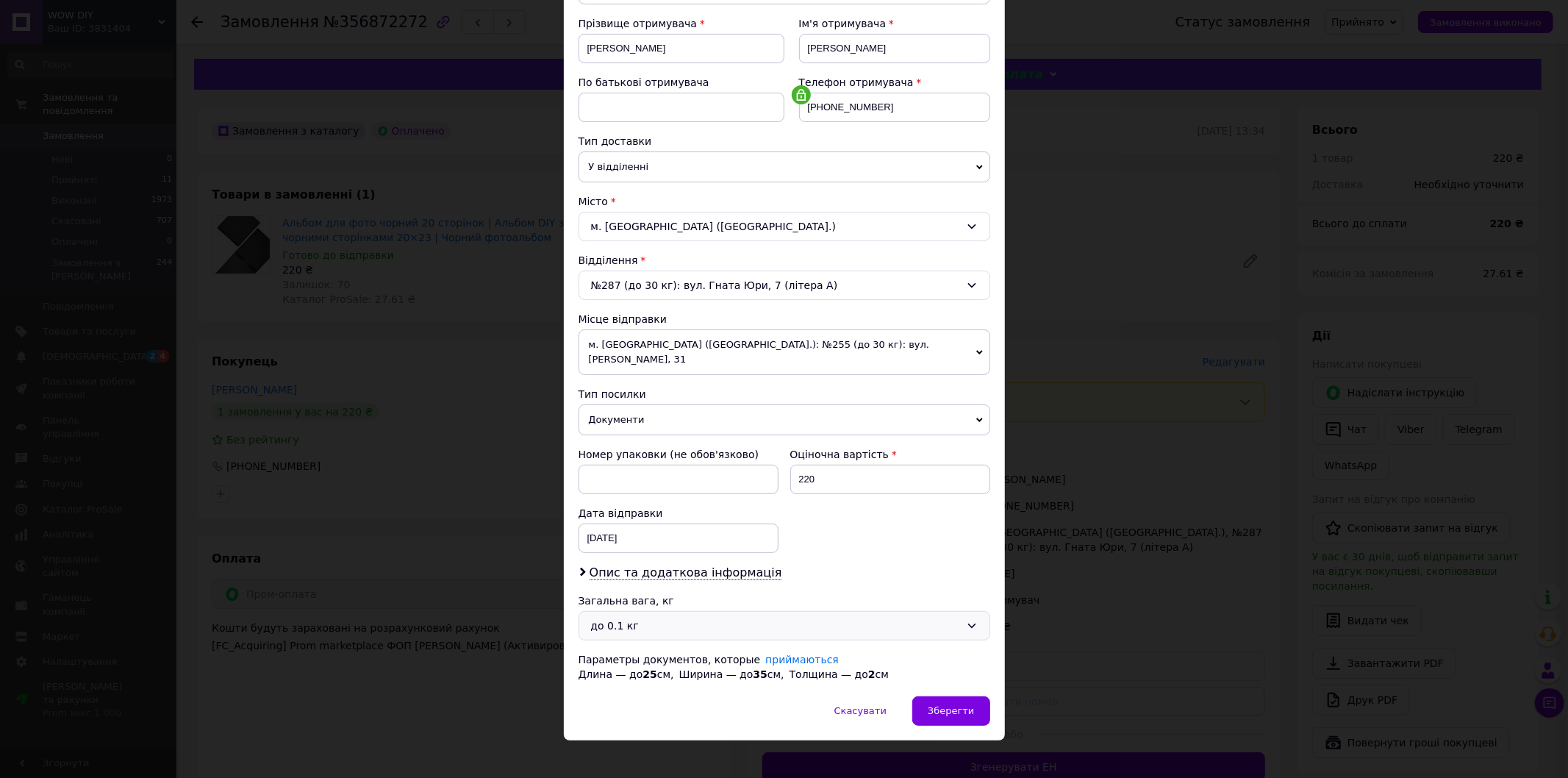
click at [636, 617] on div "до 0.1 кг" at bounding box center [775, 625] width 369 height 16
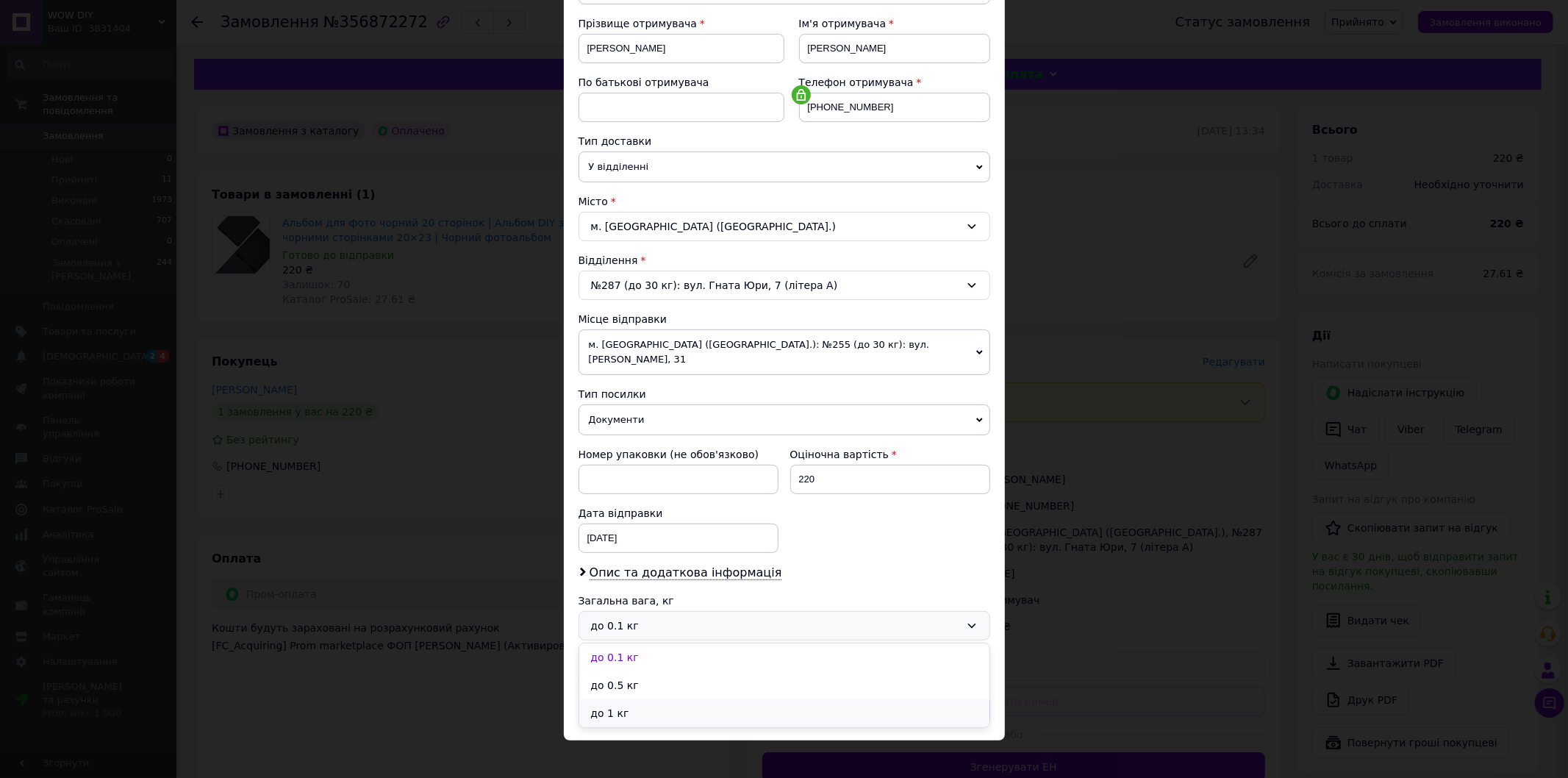
click at [629, 699] on li "до 1 кг" at bounding box center [784, 713] width 410 height 28
click at [931, 696] on div "Зберегти" at bounding box center [951, 710] width 77 height 29
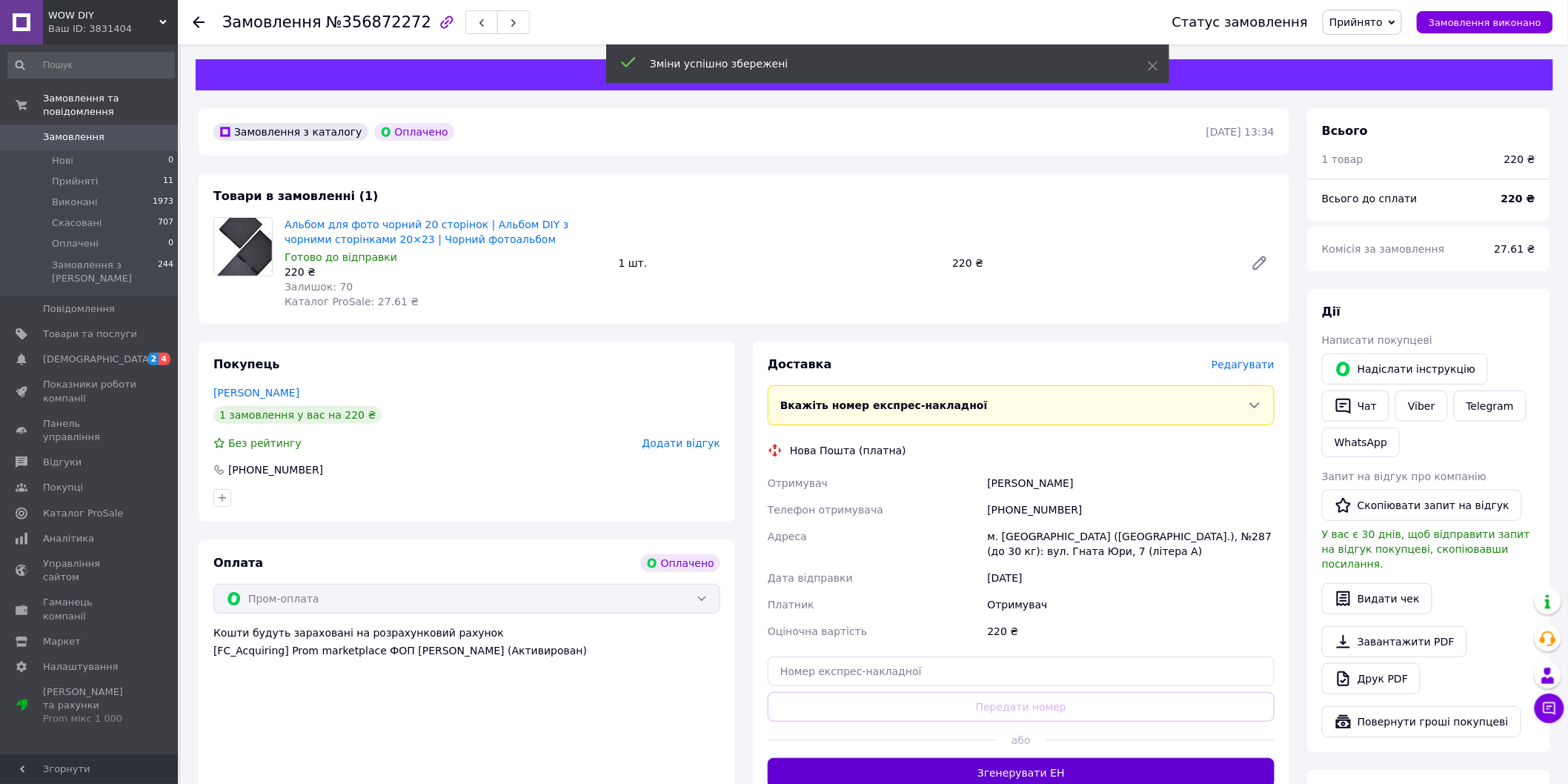
click at [1031, 776] on button "Згенерувати ЕН" at bounding box center [1020, 772] width 507 height 29
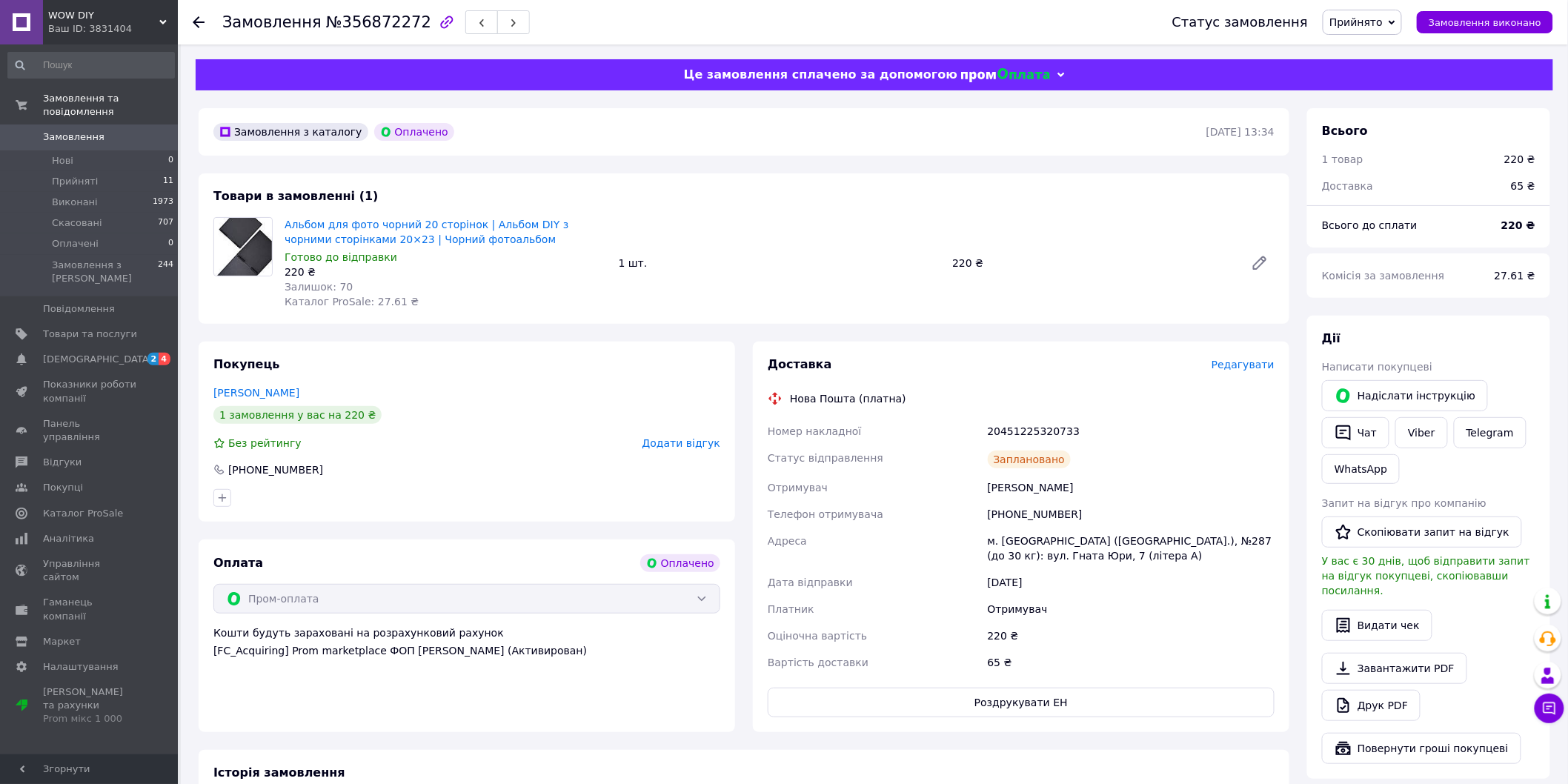
drag, startPoint x: 1060, startPoint y: 486, endPoint x: 987, endPoint y: 487, distance: 73.0
click at [987, 487] on div "[PERSON_NAME]" at bounding box center [1131, 487] width 293 height 27
copy div "[PERSON_NAME]"
click at [202, 20] on icon at bounding box center [198, 21] width 12 height 12
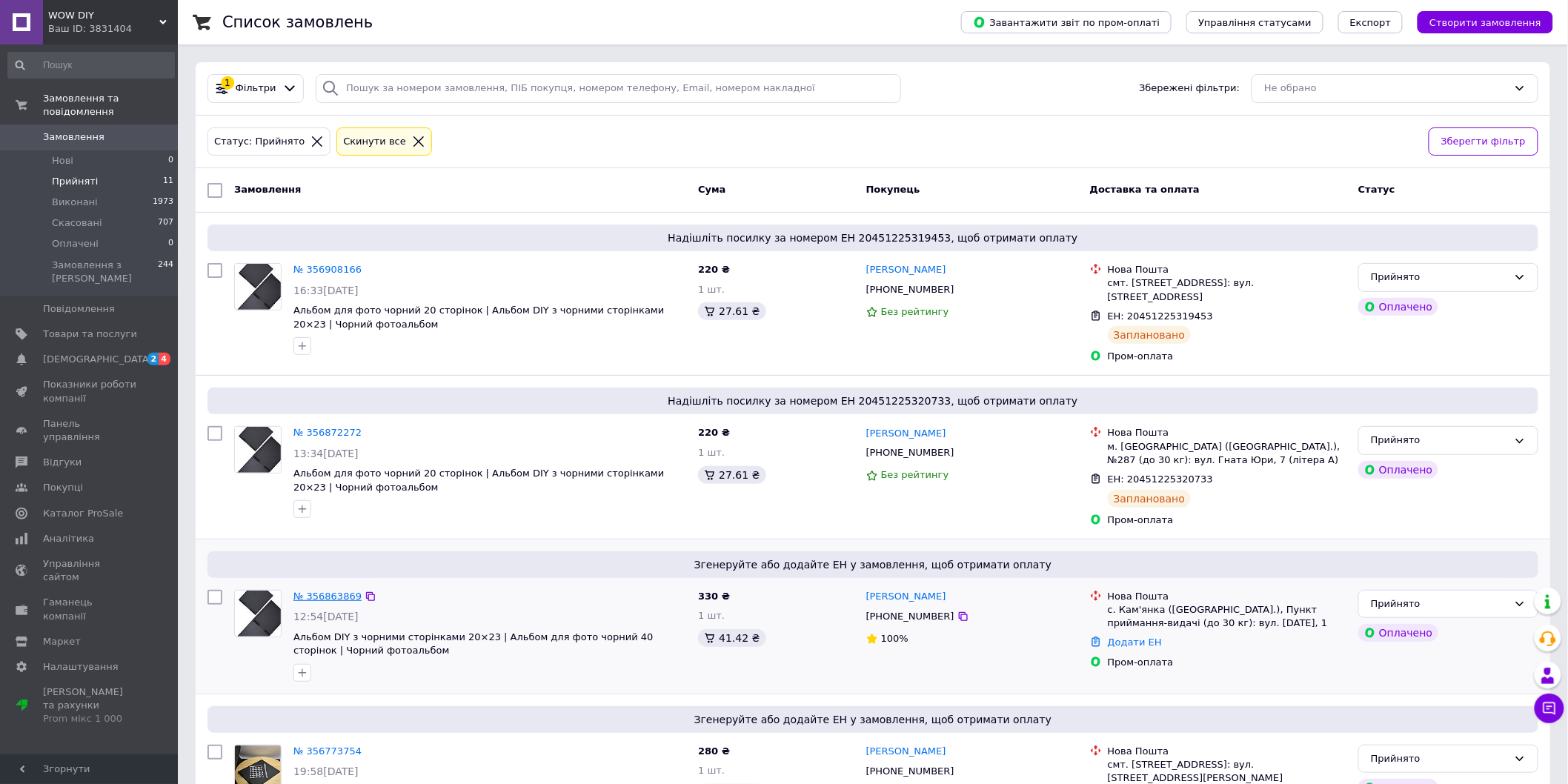
click at [342, 591] on link "№ 356863869" at bounding box center [327, 596] width 68 height 12
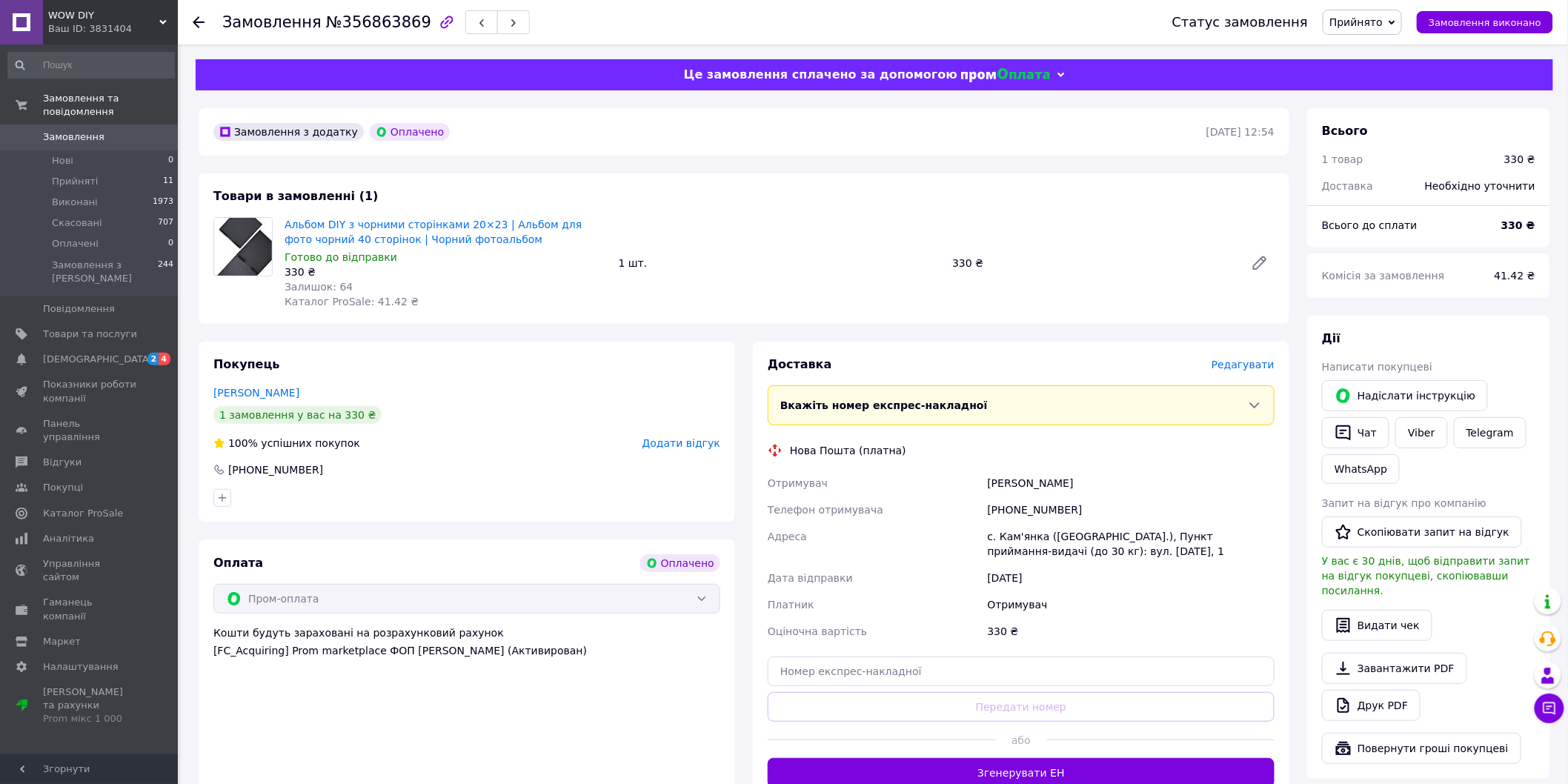
click at [1250, 365] on span "Редагувати" at bounding box center [1242, 364] width 63 height 12
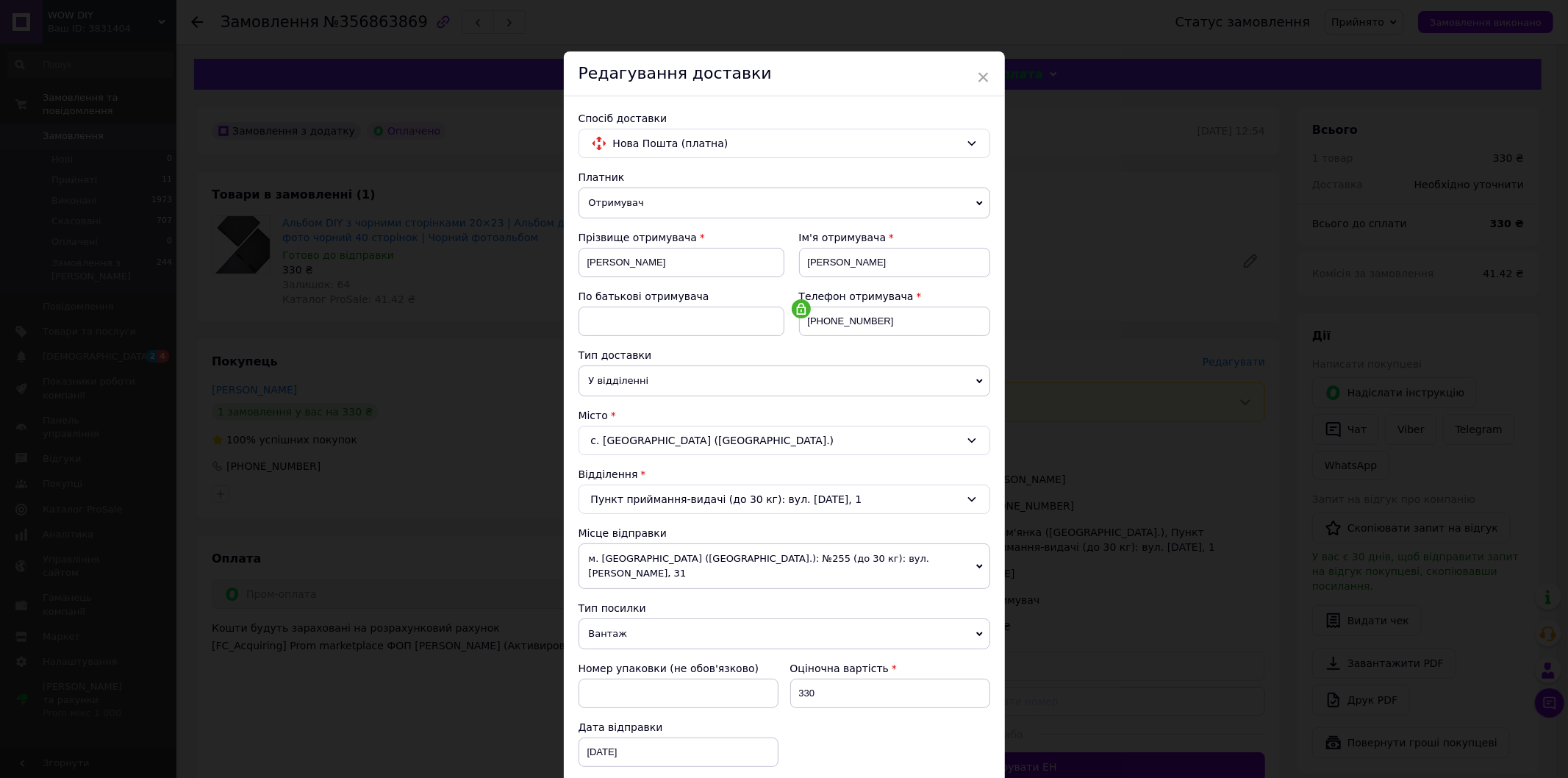
click at [713, 618] on span "Вантаж" at bounding box center [784, 633] width 412 height 31
click at [674, 653] on li "Документи" at bounding box center [784, 662] width 412 height 22
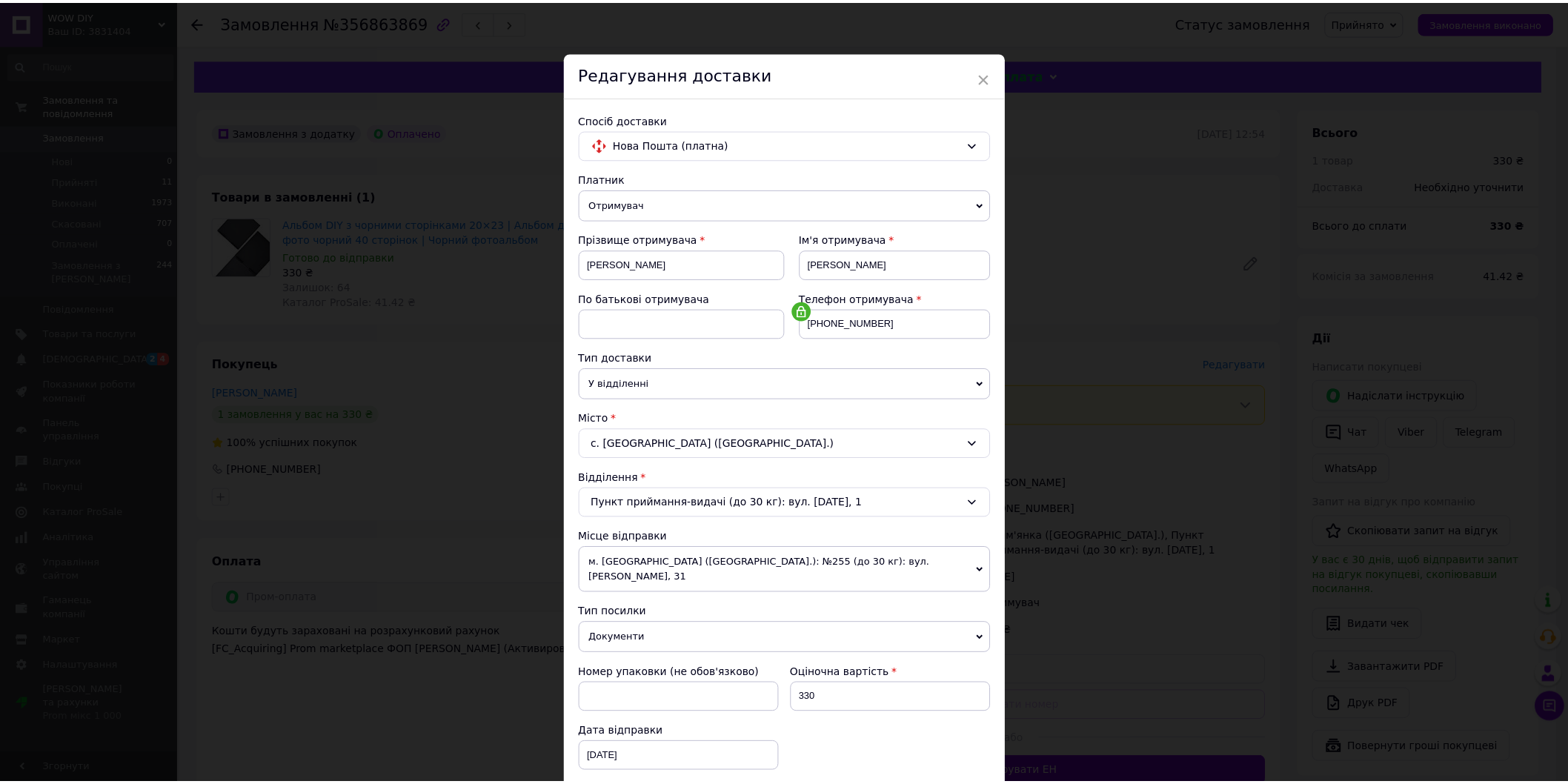
scroll to position [216, 0]
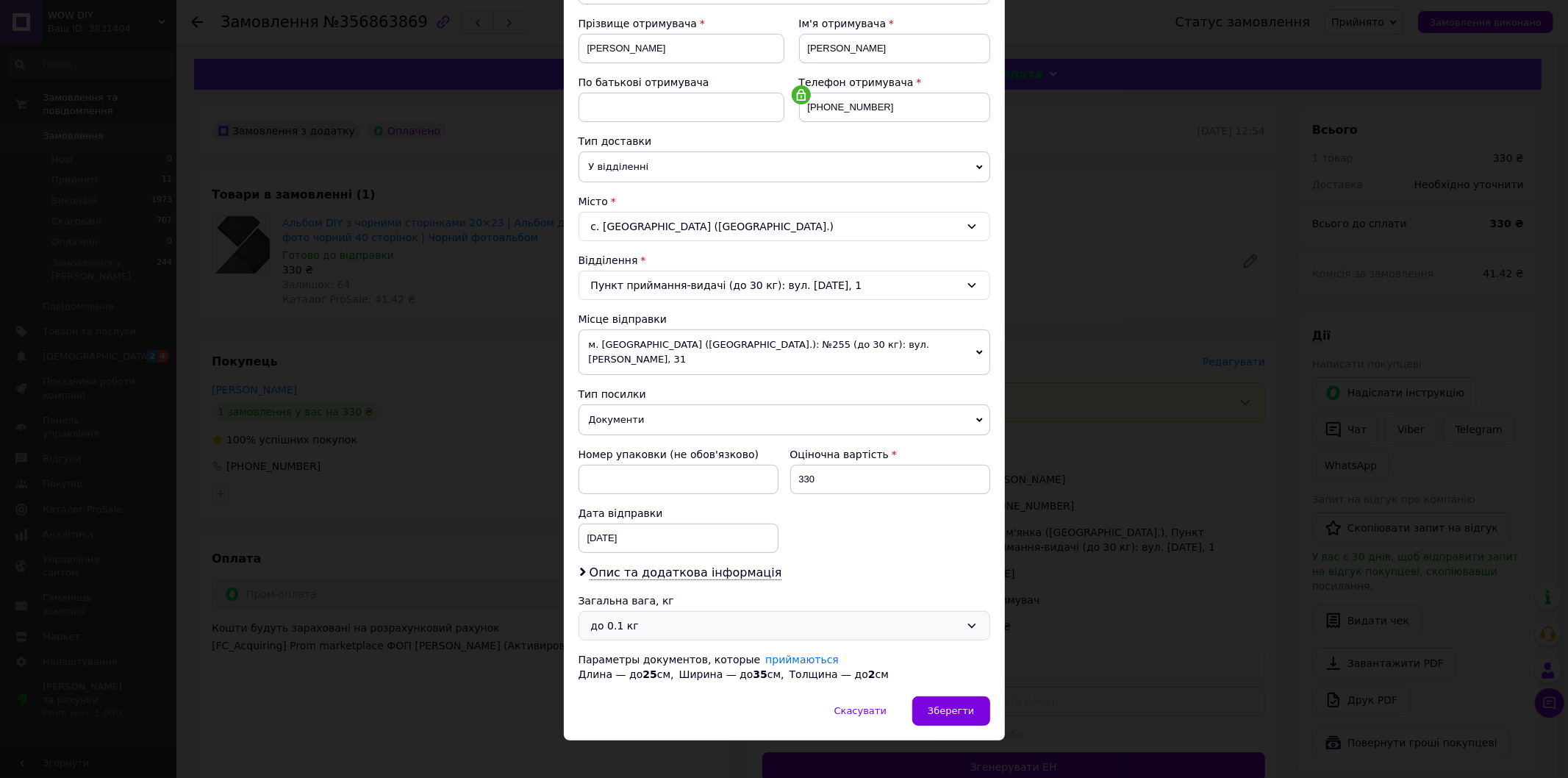
click at [645, 617] on div "до 0.1 кг" at bounding box center [775, 625] width 369 height 16
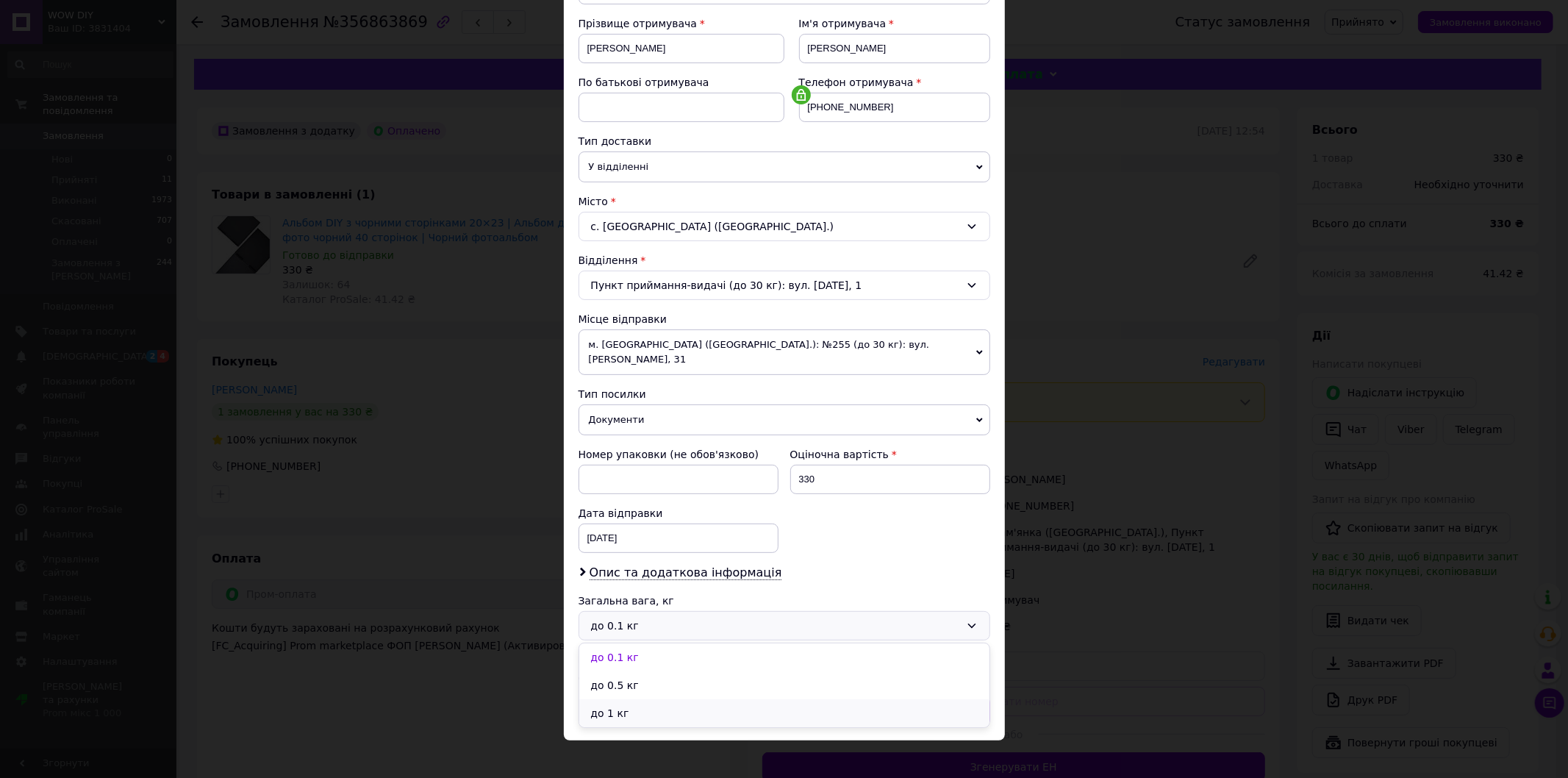
click at [634, 699] on li "до 1 кг" at bounding box center [784, 713] width 410 height 28
click at [939, 705] on span "Зберегти" at bounding box center [951, 710] width 47 height 11
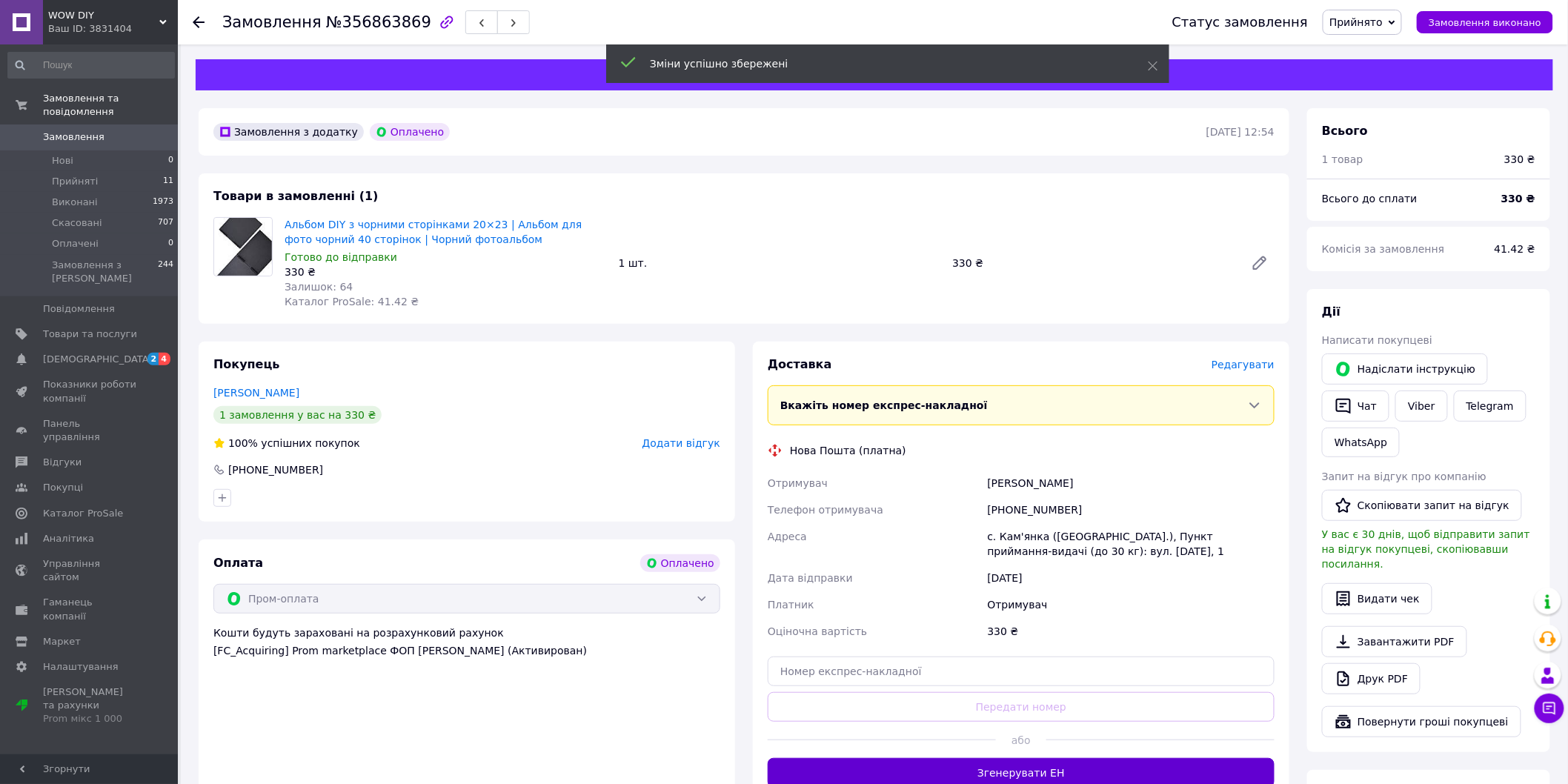
click at [1013, 771] on button "Згенерувати ЕН" at bounding box center [1020, 772] width 507 height 29
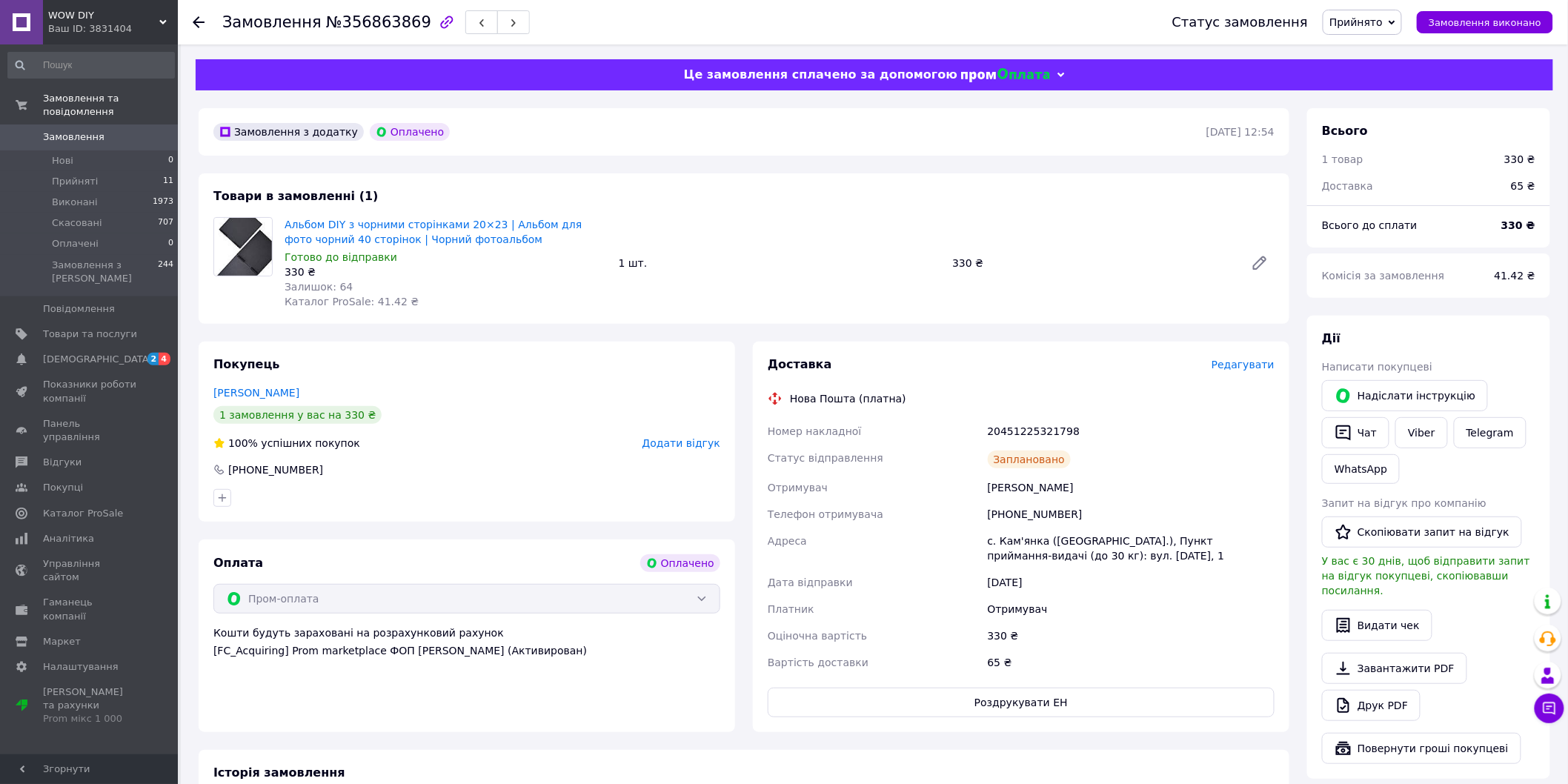
drag, startPoint x: 1062, startPoint y: 483, endPoint x: 968, endPoint y: 482, distance: 94.0
click at [968, 482] on div "Номер накладної 20451225321798 Статус відправлення Заплановано Отримувач [PERSO…" at bounding box center [1021, 546] width 513 height 258
copy div "Отримувач [PERSON_NAME]"
click at [204, 20] on div at bounding box center [207, 22] width 29 height 44
click at [197, 20] on icon at bounding box center [198, 21] width 12 height 12
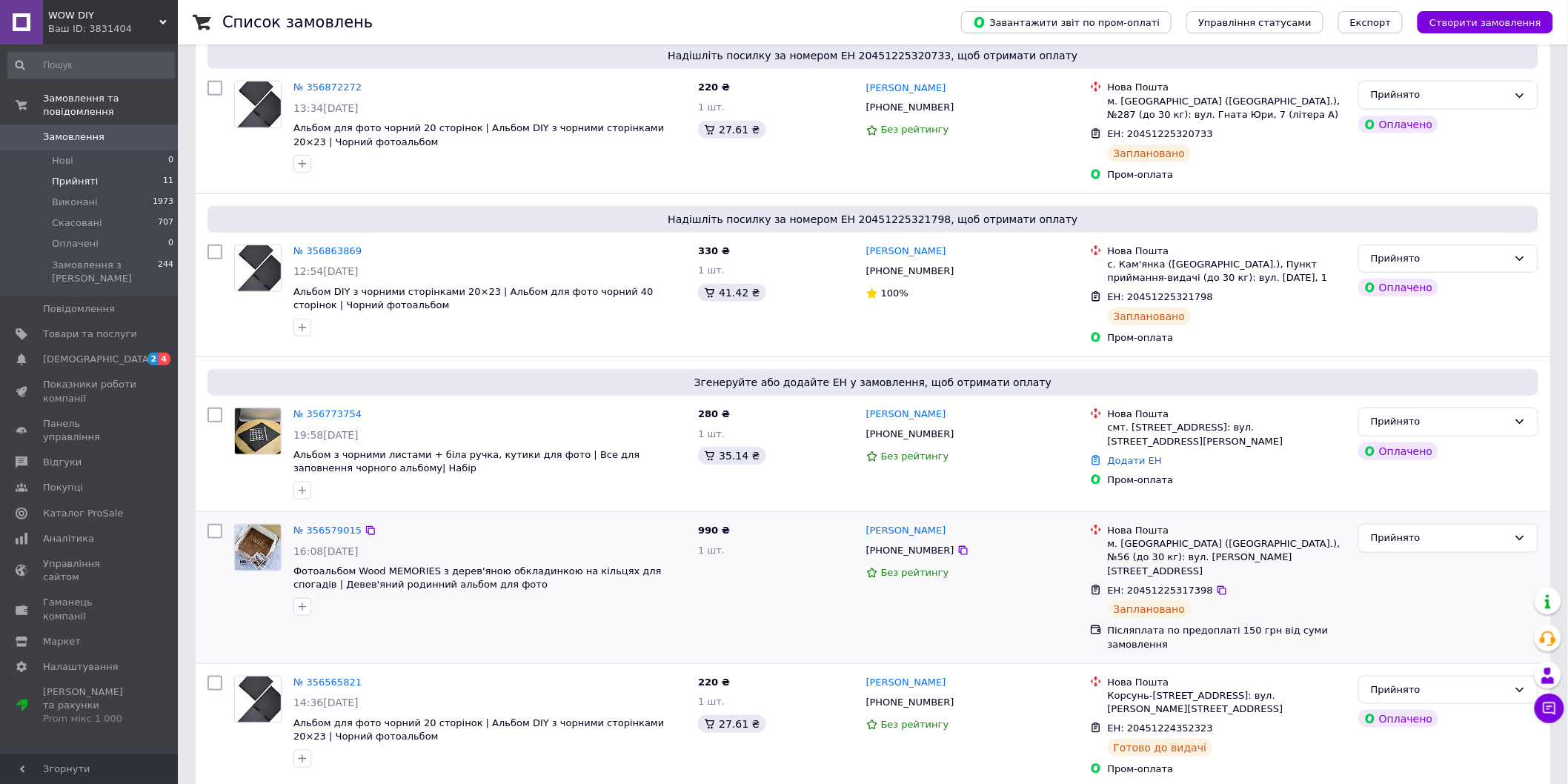
scroll to position [411, 0]
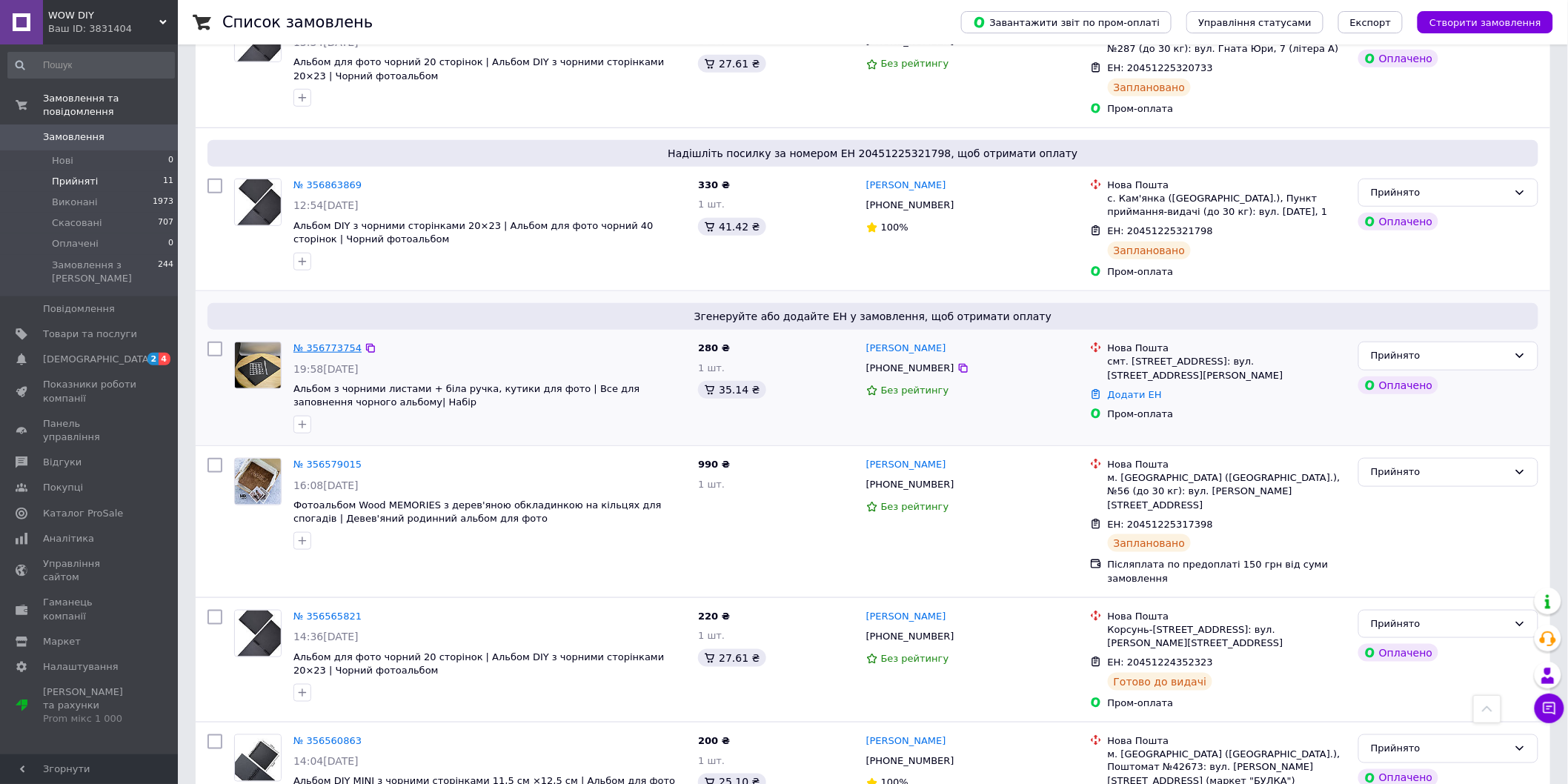
click at [312, 342] on link "№ 356773754" at bounding box center [327, 348] width 68 height 12
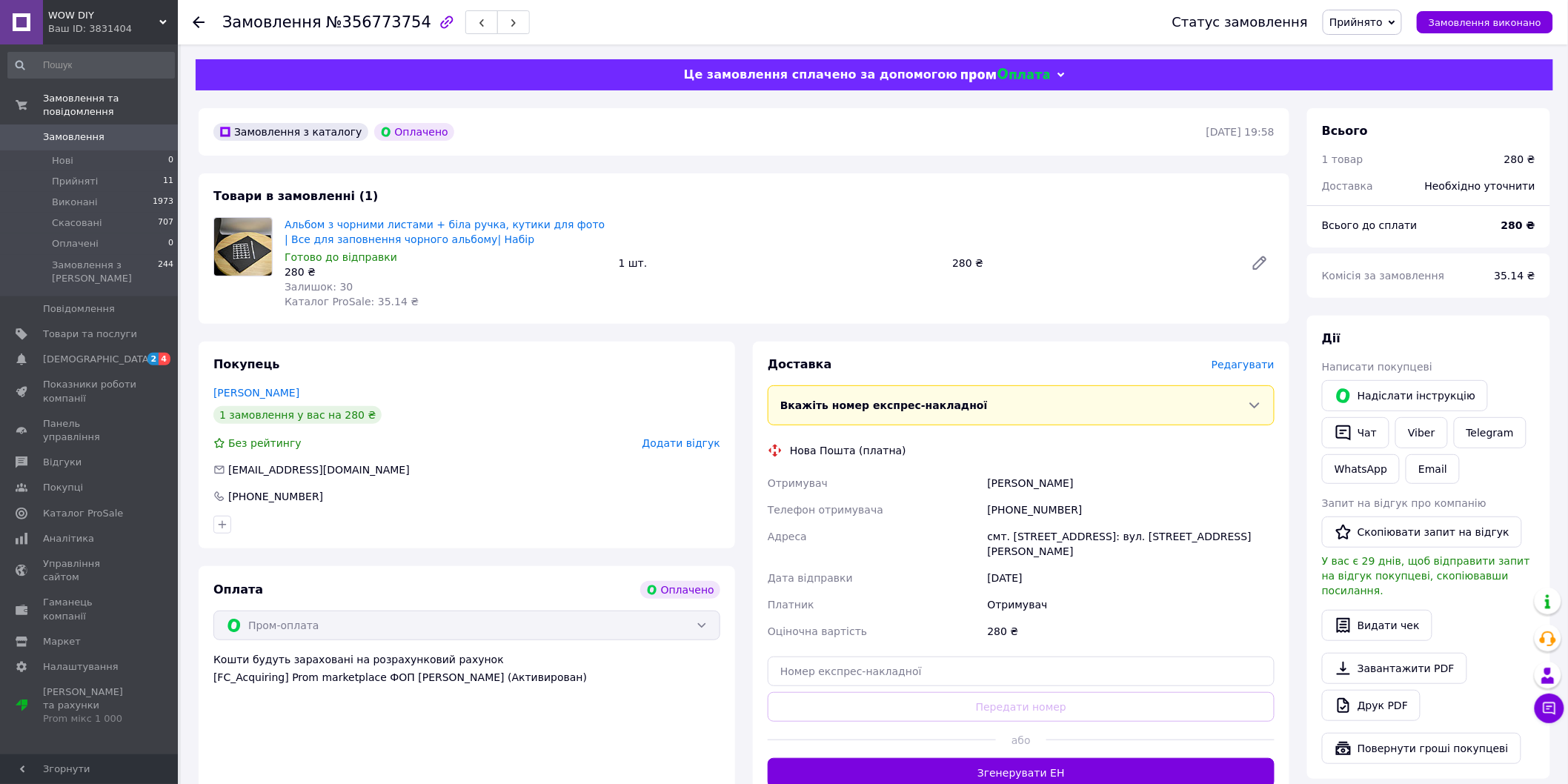
click at [1247, 367] on span "Редагувати" at bounding box center [1242, 364] width 63 height 12
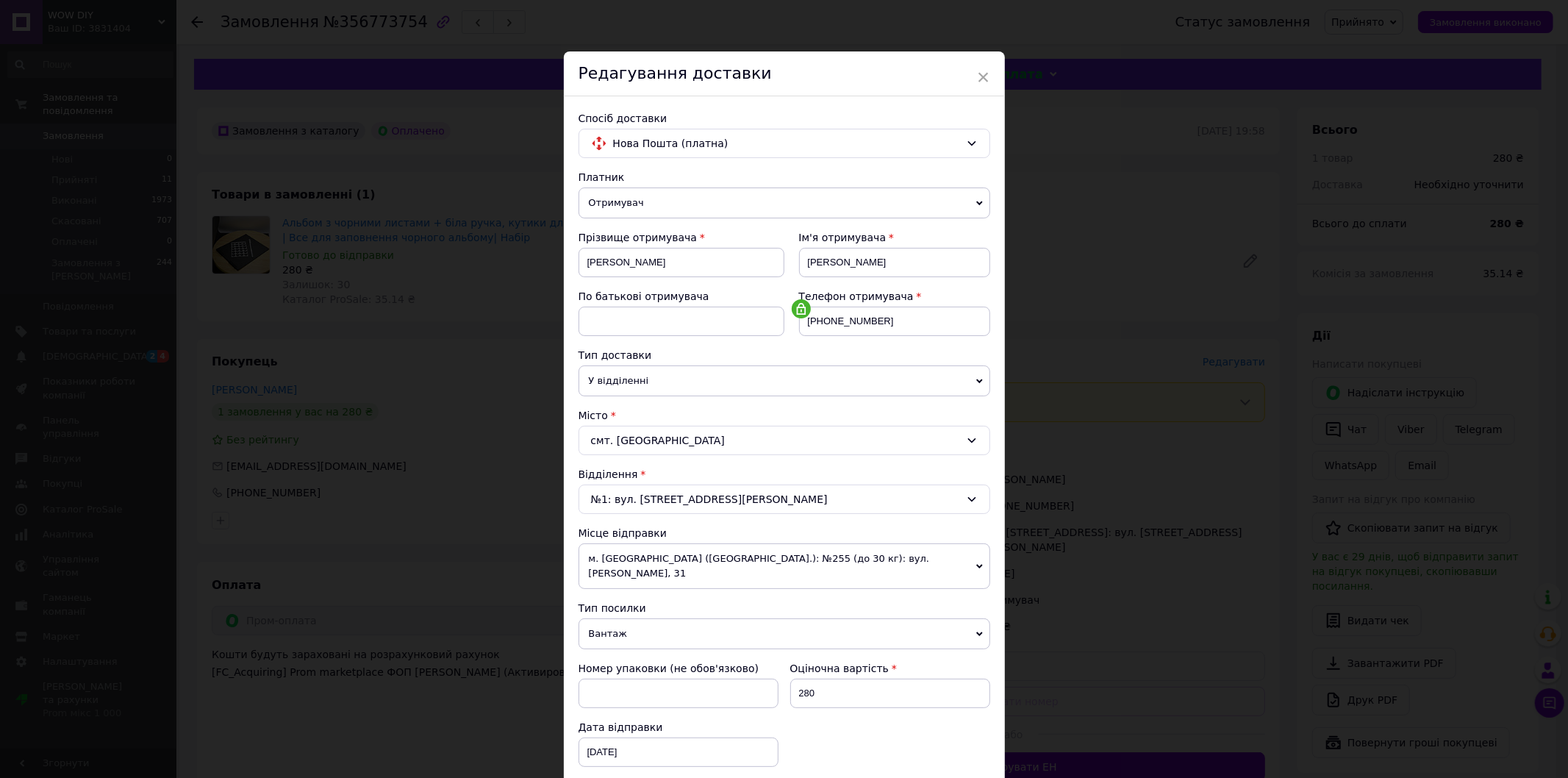
click at [664, 618] on span "Вантаж" at bounding box center [784, 633] width 412 height 31
click at [659, 651] on li "Документи" at bounding box center [784, 662] width 412 height 22
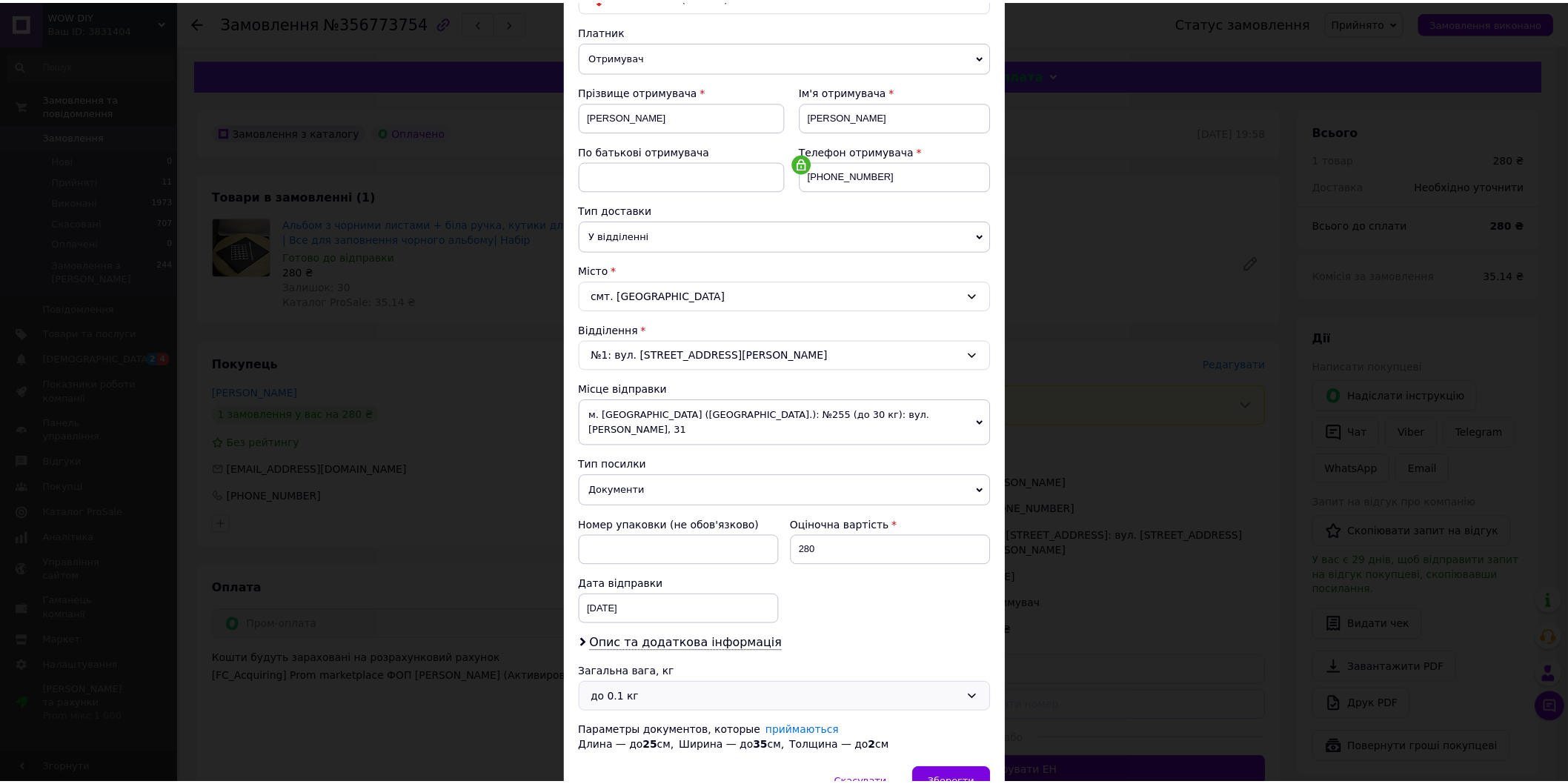
scroll to position [216, 0]
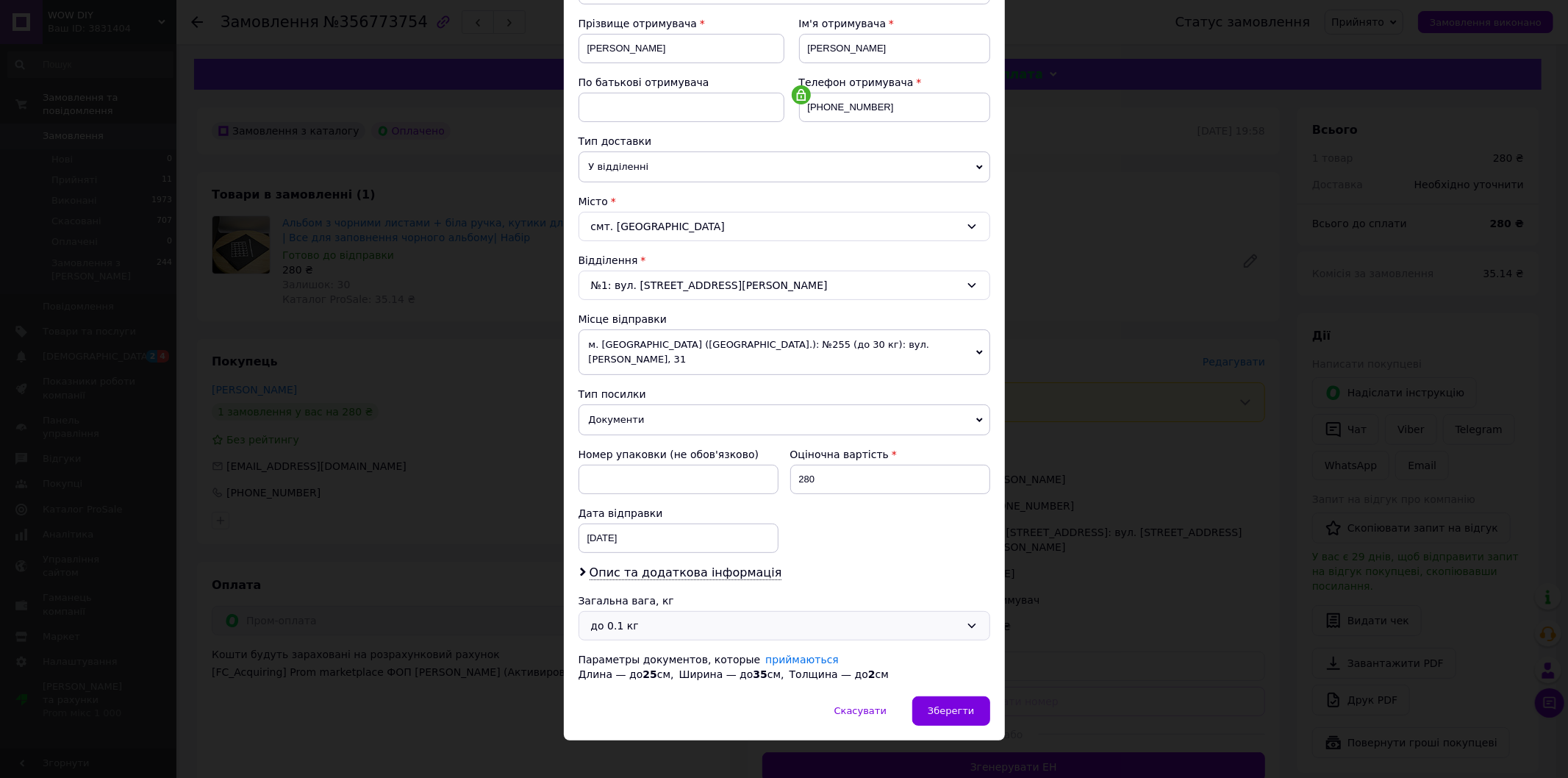
click at [814, 621] on div "до 0.1 кг" at bounding box center [784, 625] width 412 height 29
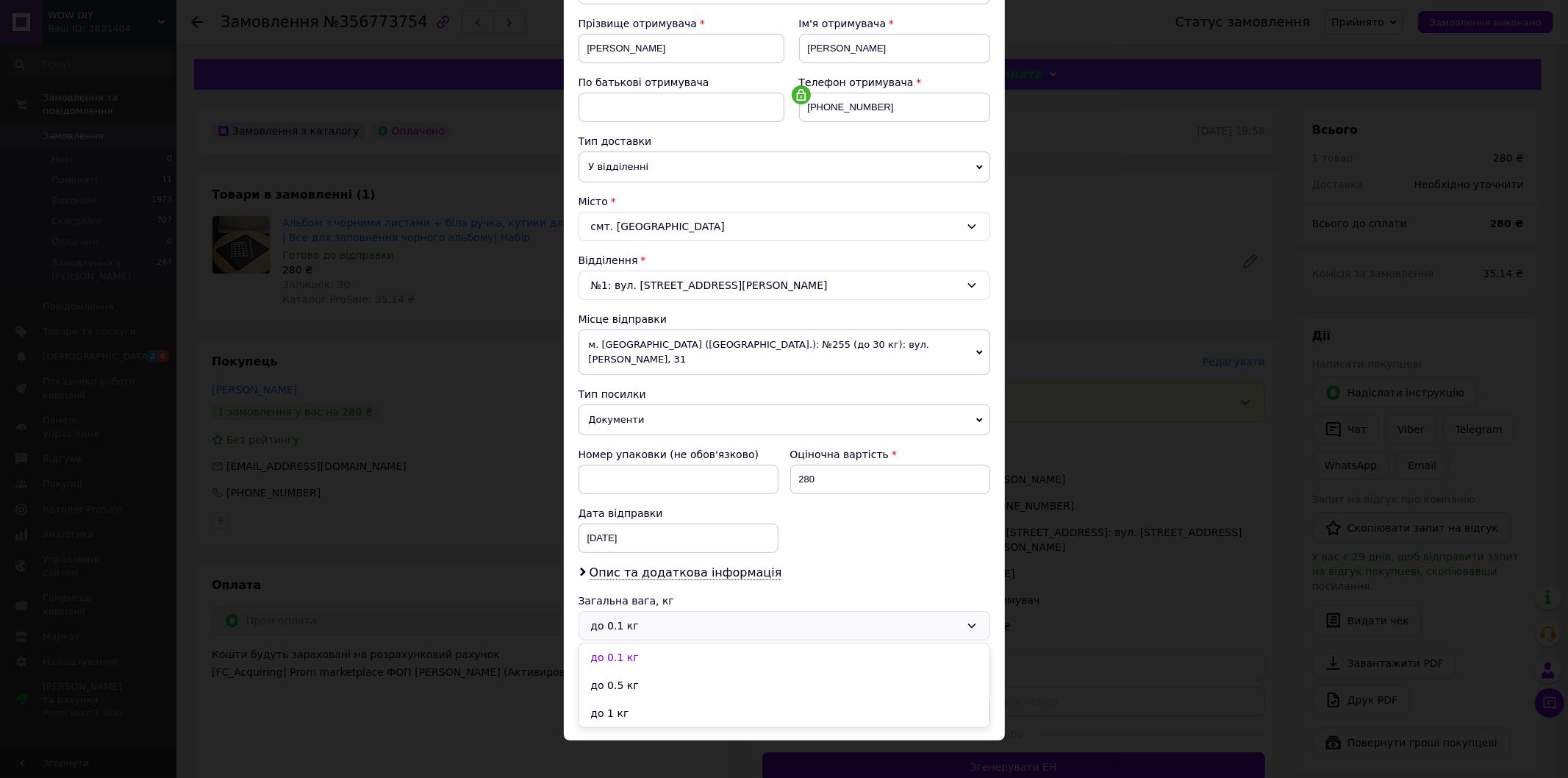
drag, startPoint x: 738, startPoint y: 694, endPoint x: 783, endPoint y: 694, distance: 45.0
click at [740, 699] on li "до 1 кг" at bounding box center [784, 713] width 410 height 28
click at [927, 696] on div "Зберегти" at bounding box center [951, 710] width 77 height 29
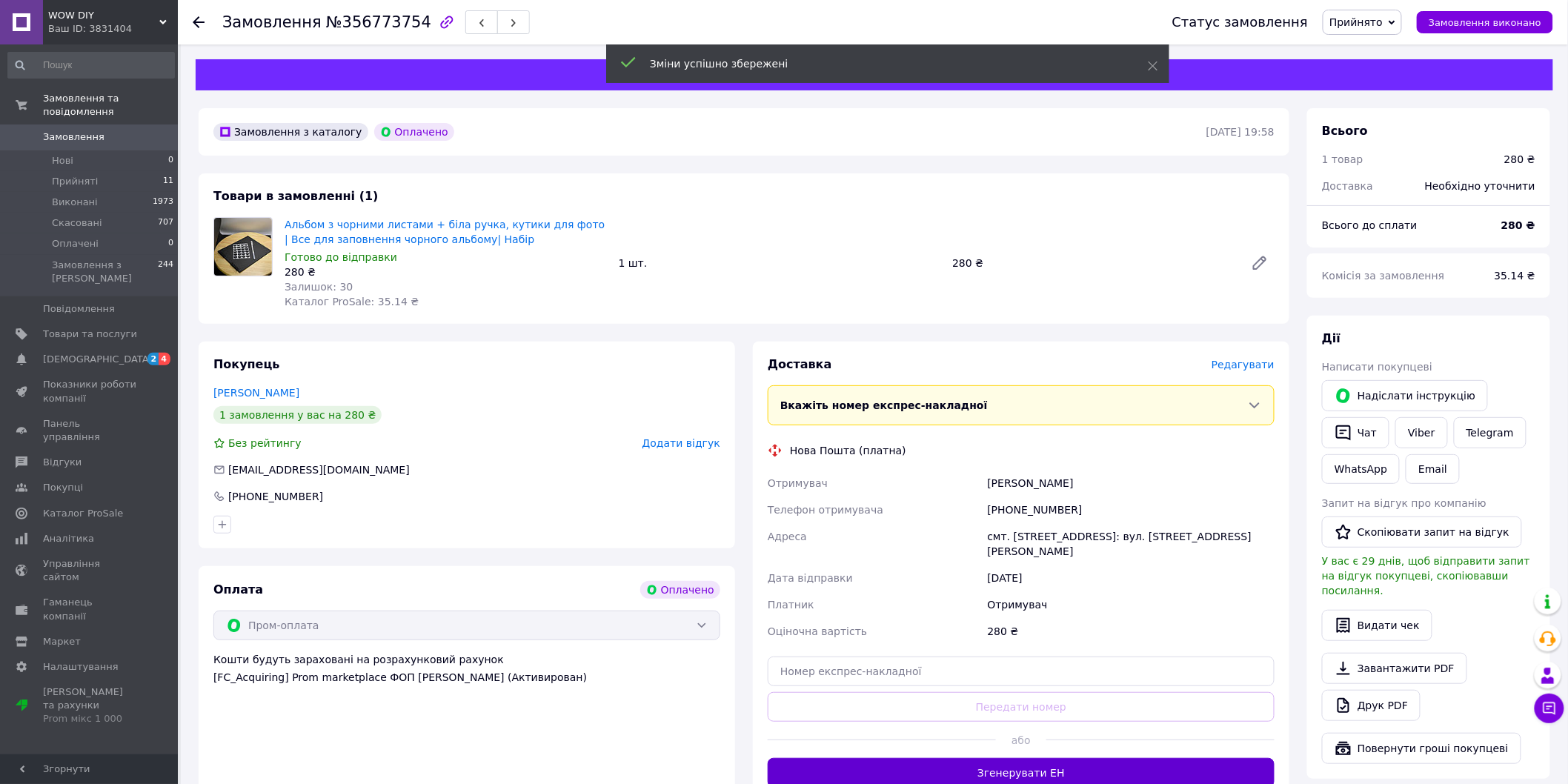
click at [1040, 764] on button "Згенерувати ЕН" at bounding box center [1020, 772] width 507 height 29
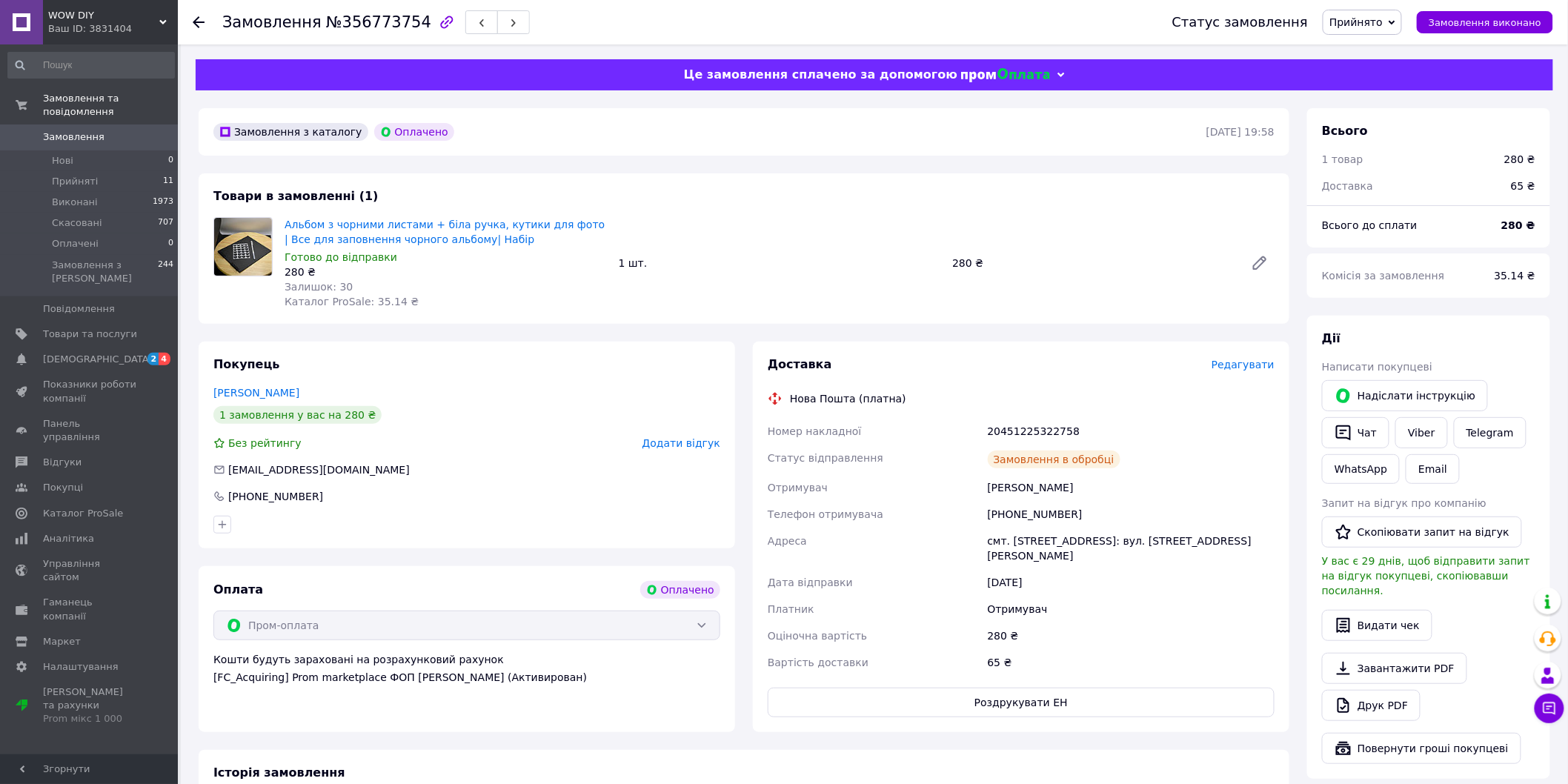
drag, startPoint x: 1094, startPoint y: 487, endPoint x: 979, endPoint y: 475, distance: 115.6
click at [979, 475] on div "Номер накладної 20451225322758 Статус відправлення Замовлення в обробці Отримув…" at bounding box center [1021, 546] width 513 height 258
copy div "Отримувач [PERSON_NAME]"
click at [203, 23] on icon at bounding box center [198, 21] width 12 height 12
